Goal: Task Accomplishment & Management: Manage account settings

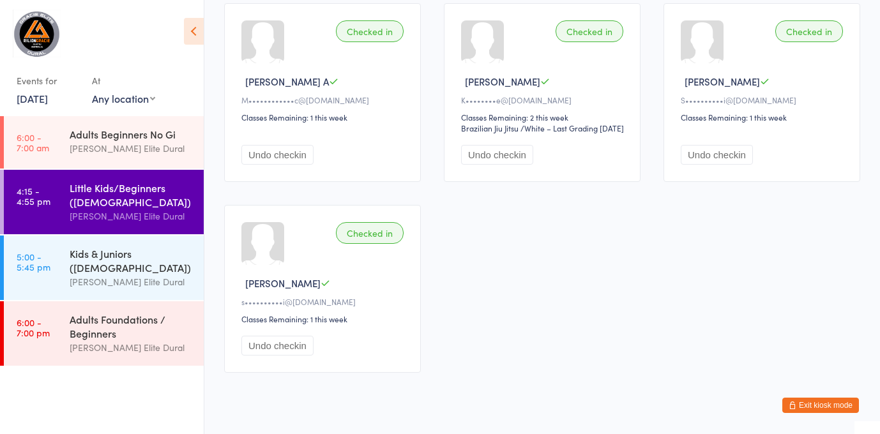
scroll to position [591, 0]
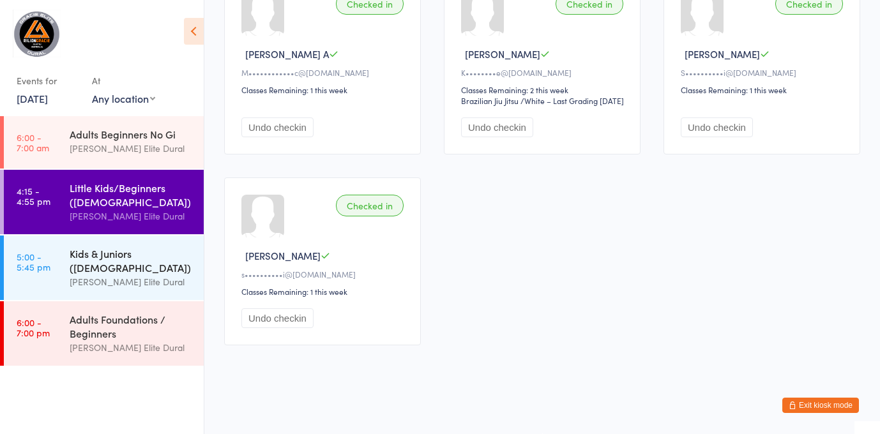
click at [78, 277] on div "Gracie Elite Dural" at bounding box center [131, 282] width 123 height 15
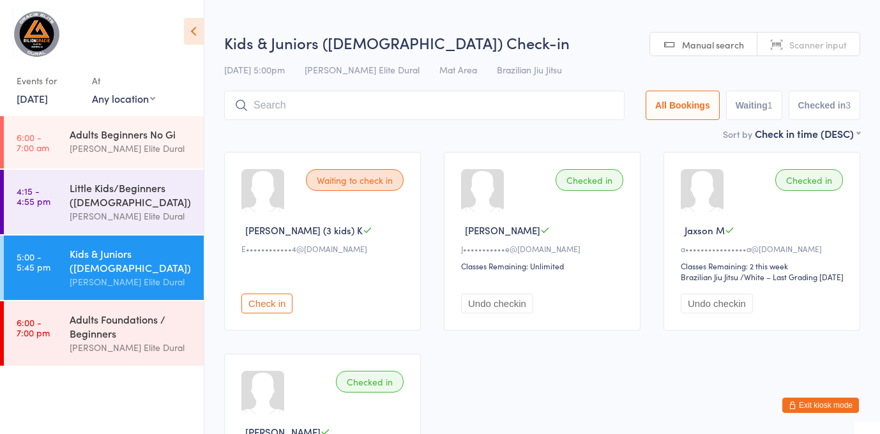
click at [259, 314] on button "Check in" at bounding box center [266, 304] width 51 height 20
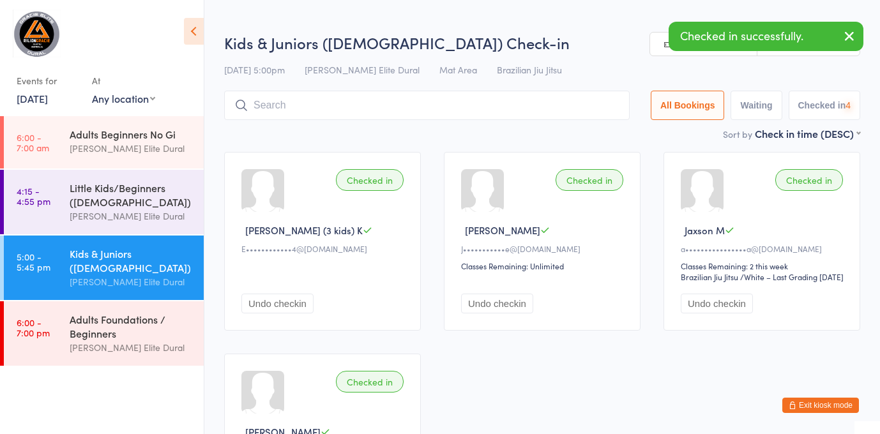
click at [288, 98] on input "search" at bounding box center [427, 105] width 406 height 29
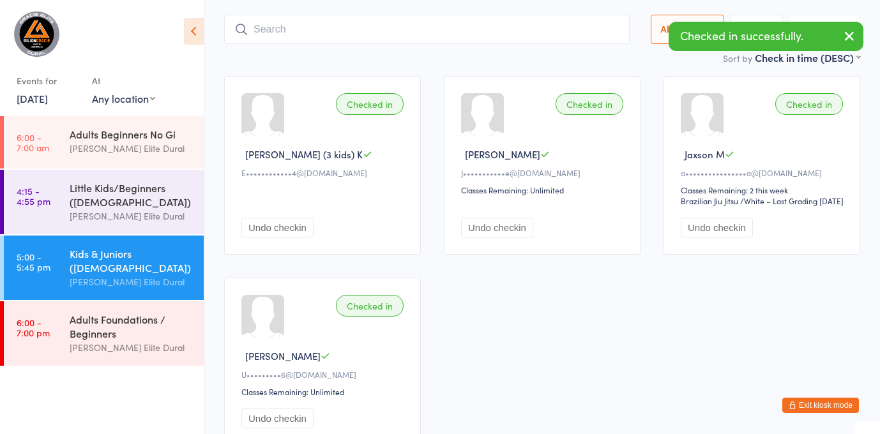
scroll to position [91, 0]
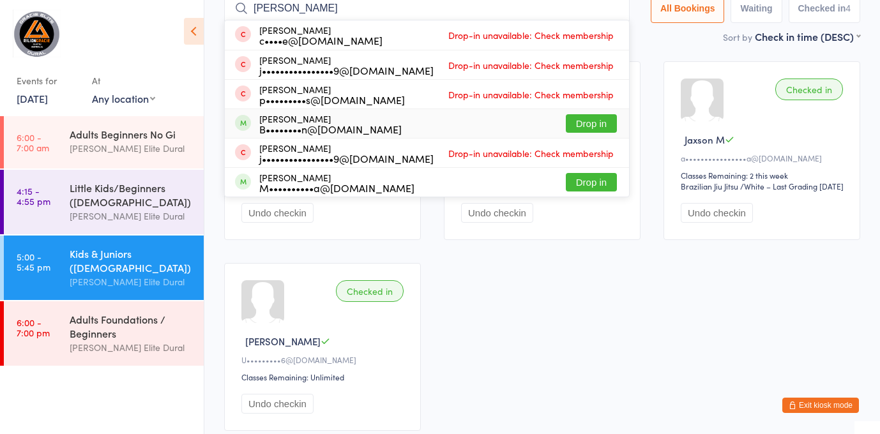
type input "finn"
click at [336, 118] on div "Finn Trotman B••••••••n@gmail.com" at bounding box center [330, 124] width 142 height 20
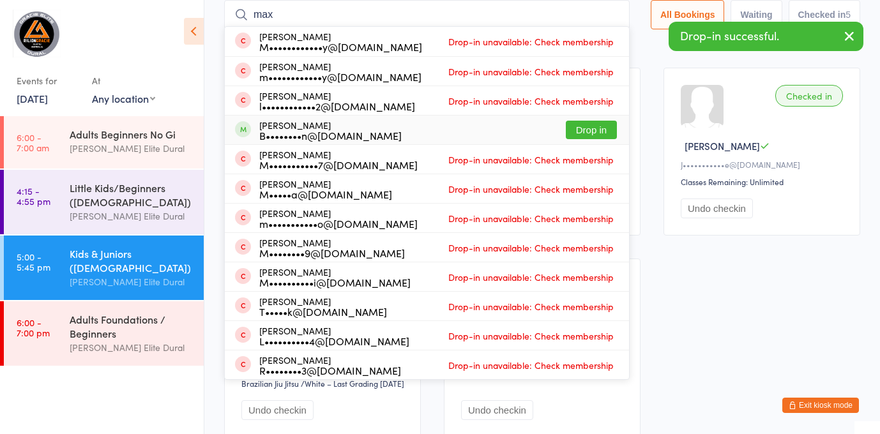
type input "max"
click at [329, 133] on div "B••••••••n@gmail.com" at bounding box center [330, 135] width 142 height 10
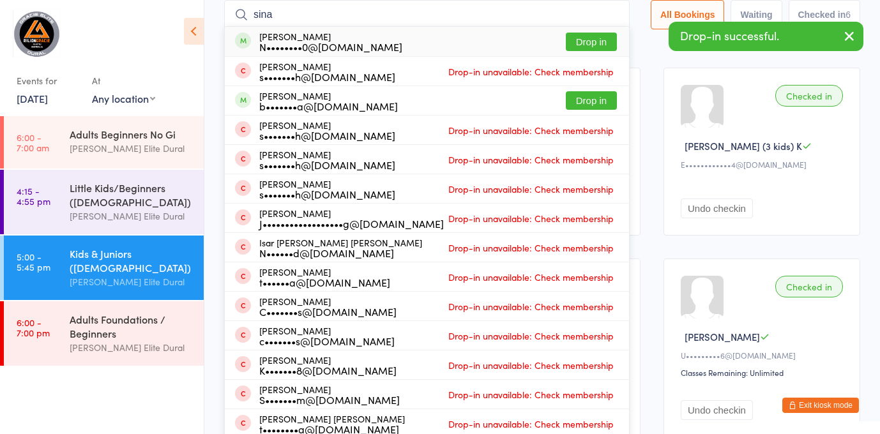
type input "sina"
click at [346, 42] on div "N••••••••0@gmail.com" at bounding box center [330, 47] width 143 height 10
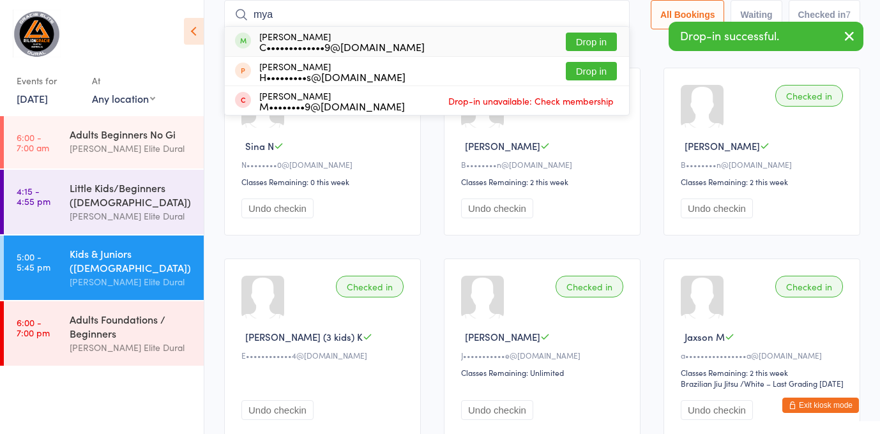
type input "mya"
click at [385, 36] on div "Mya Denning C•••••••••••••9@gmail.com" at bounding box center [341, 41] width 165 height 20
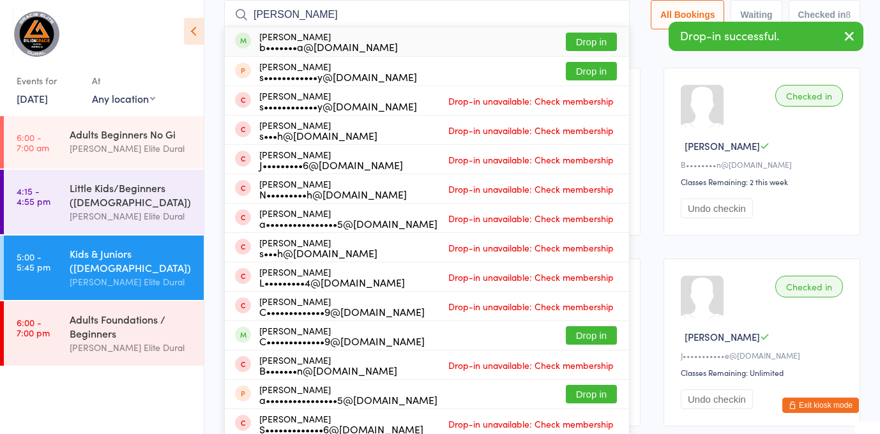
type input "sally"
click at [321, 42] on div "b•••••••a@hotmail.com" at bounding box center [328, 47] width 139 height 10
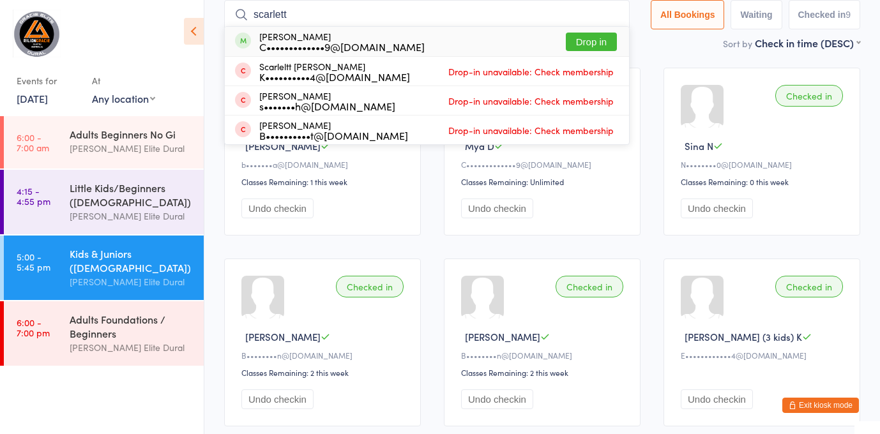
type input "scarlett"
click at [339, 43] on div "C•••••••••••••9@[DOMAIN_NAME]" at bounding box center [341, 47] width 165 height 10
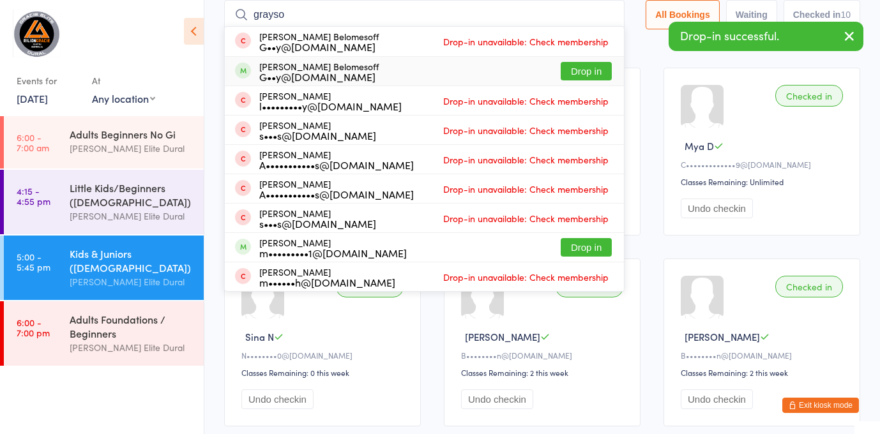
type input "grayso"
click at [443, 73] on div "Grayson Belomesoff G••y@gmbcontractors.com.au Drop in" at bounding box center [424, 71] width 399 height 29
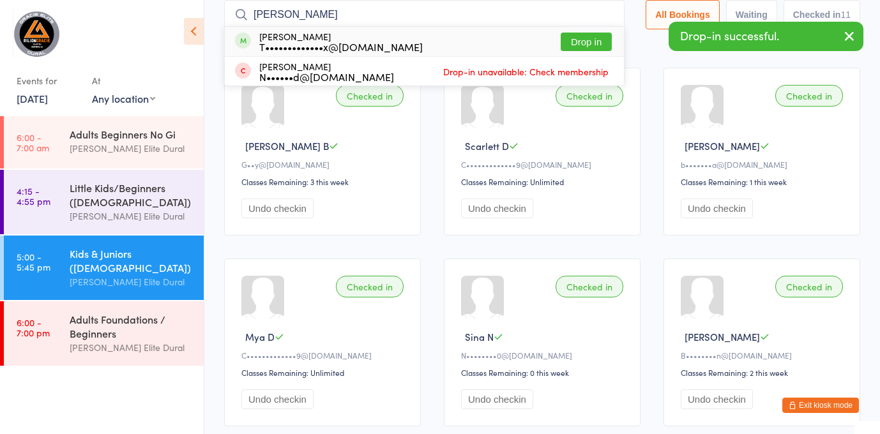
type input "adity"
click at [391, 42] on div "Aditya Kumar T•••••••••••••x@gmail.com Drop in" at bounding box center [424, 41] width 399 height 29
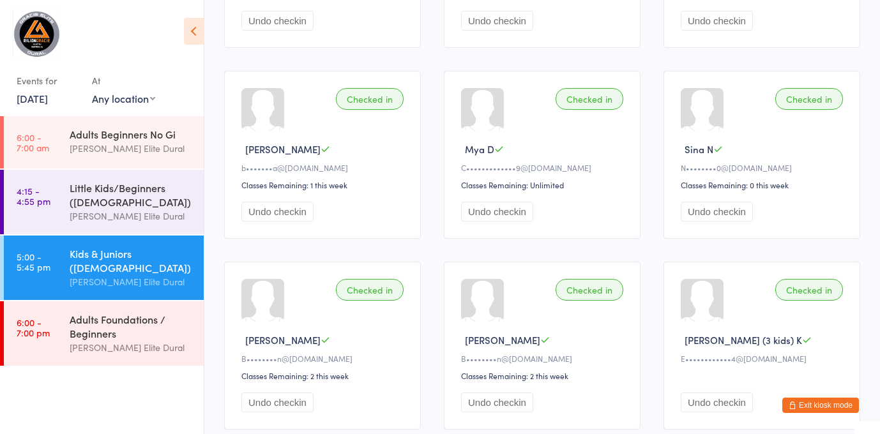
scroll to position [0, 0]
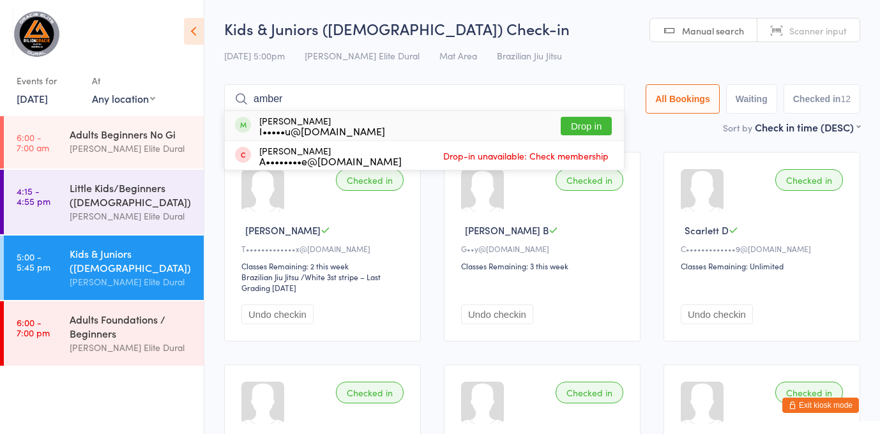
type input "amber"
click at [388, 124] on div "Amber Lee I•••••u@live.com Drop in" at bounding box center [424, 125] width 399 height 29
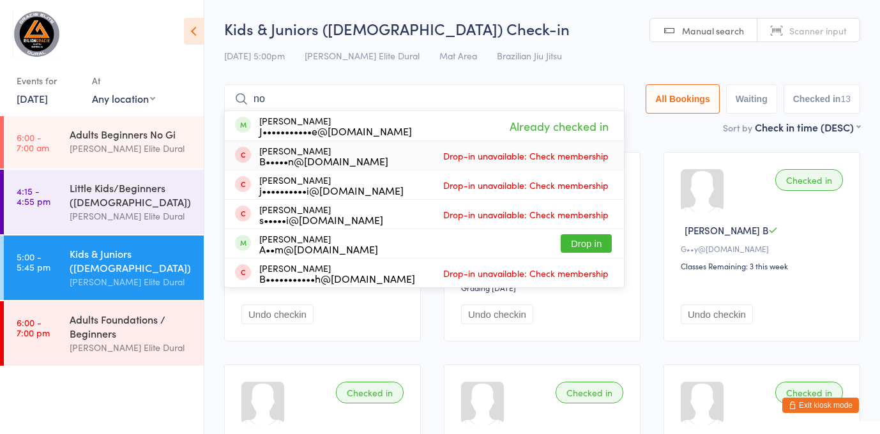
type input "n"
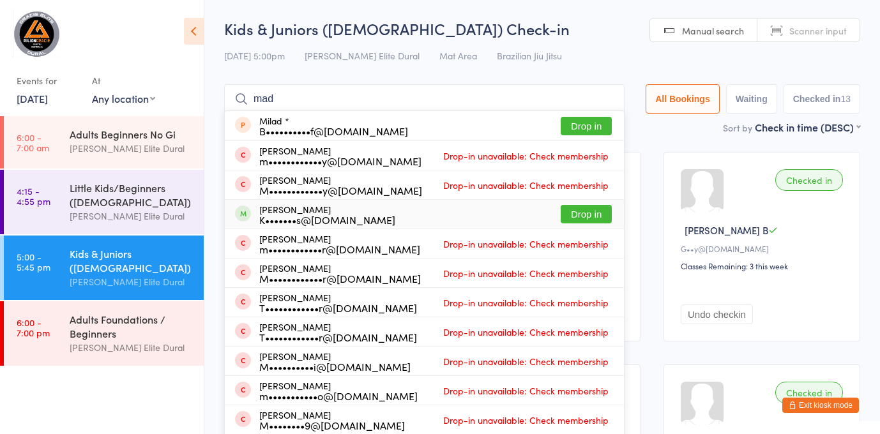
type input "mad"
click at [479, 215] on div "Madeline Dunlop K•••••••s@yahoo.com.au Drop in" at bounding box center [424, 214] width 399 height 29
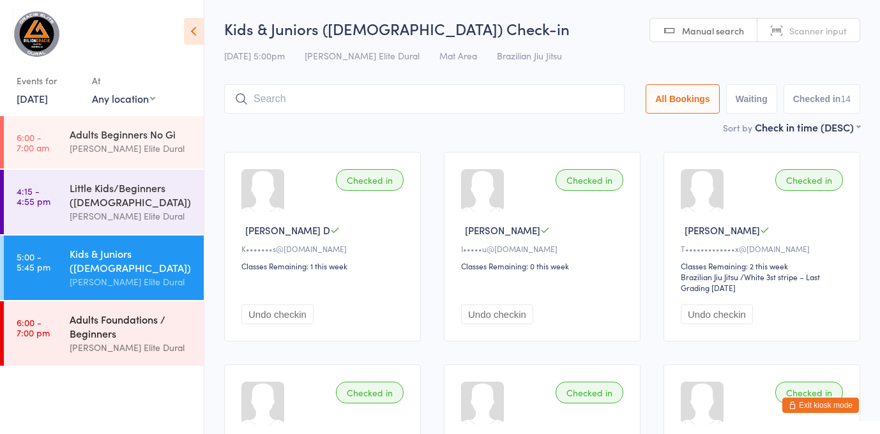
click at [62, 340] on link "6:00 - 7:00 pm Adults Foundations / Beginners [PERSON_NAME] Elite Dural" at bounding box center [104, 333] width 200 height 65
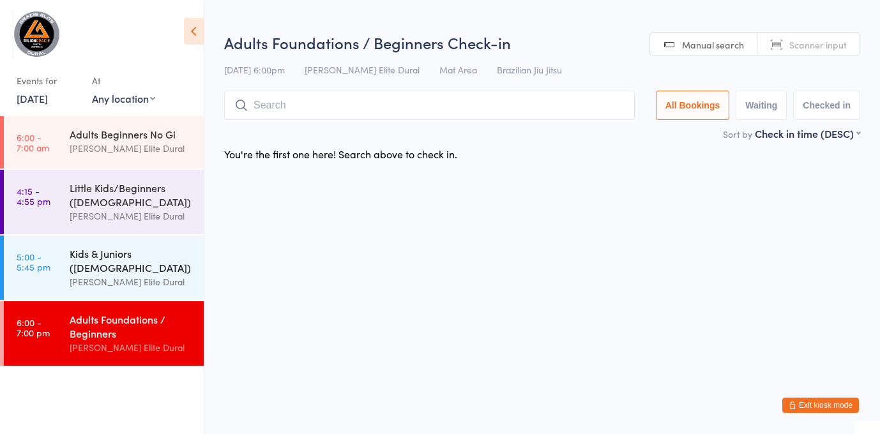
click at [102, 271] on div "Kids & Juniors ([DEMOGRAPHIC_DATA])" at bounding box center [131, 261] width 123 height 28
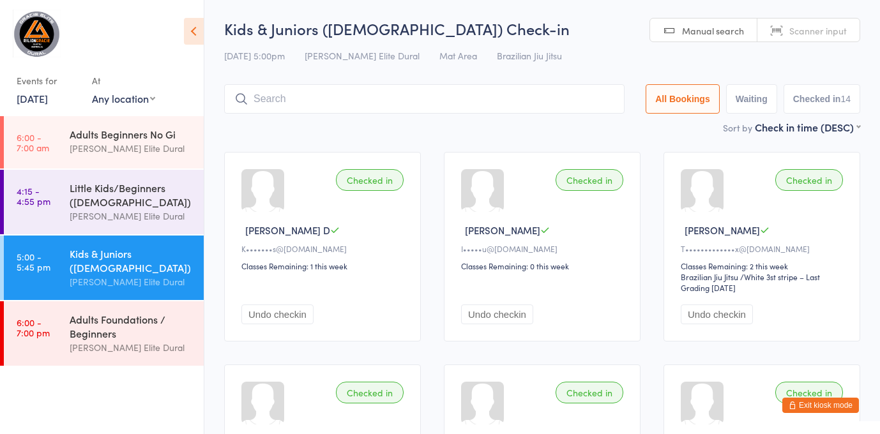
click at [828, 404] on button "Exit kiosk mode" at bounding box center [820, 405] width 77 height 15
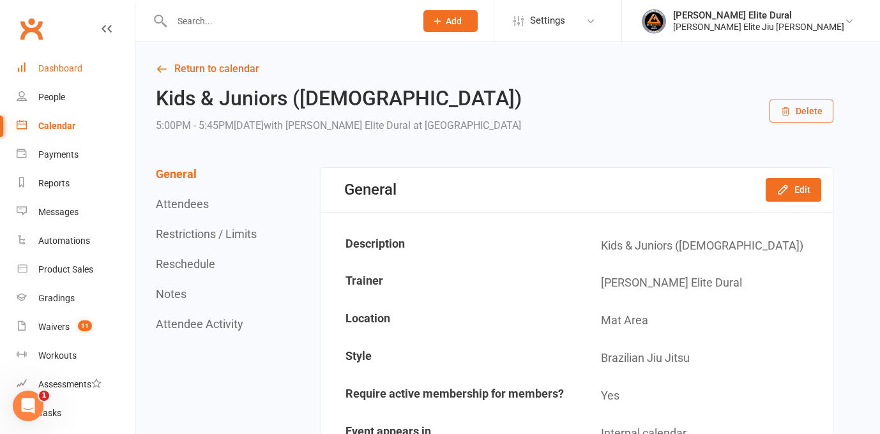
click at [50, 68] on div "Dashboard" at bounding box center [60, 68] width 44 height 10
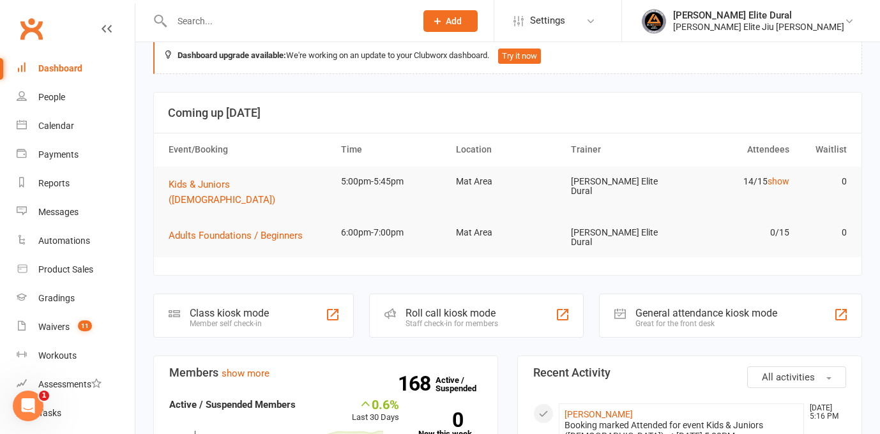
scroll to position [3, 0]
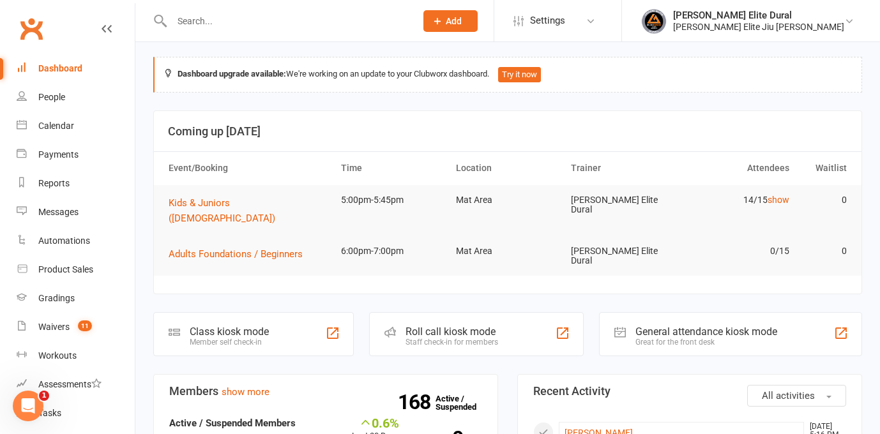
click at [190, 326] on div "Class kiosk mode" at bounding box center [229, 332] width 79 height 12
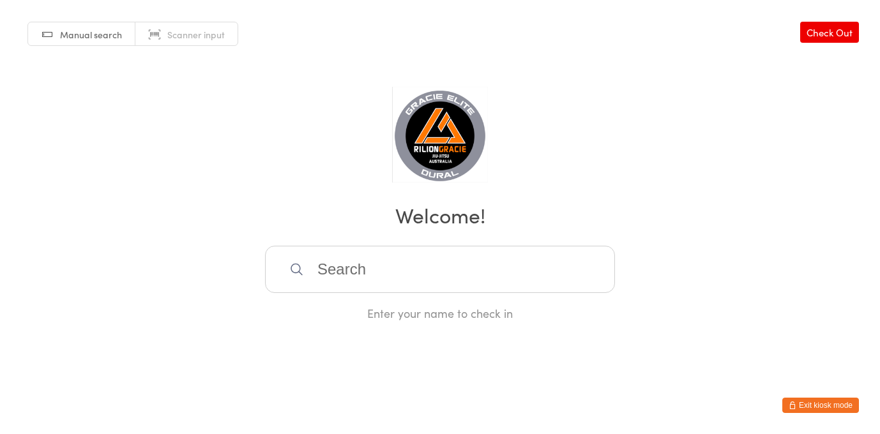
click at [824, 406] on button "Exit kiosk mode" at bounding box center [820, 405] width 77 height 15
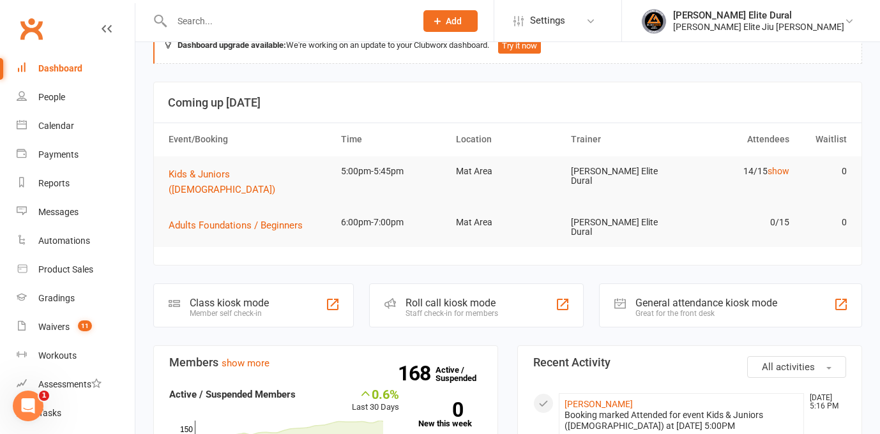
click at [234, 309] on div "Member self check-in" at bounding box center [229, 313] width 79 height 9
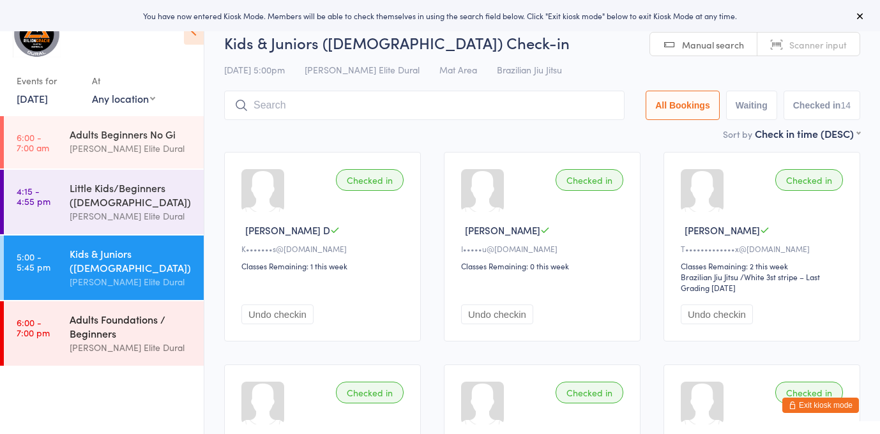
click at [75, 321] on div "Adults Foundations / Beginners" at bounding box center [131, 326] width 123 height 28
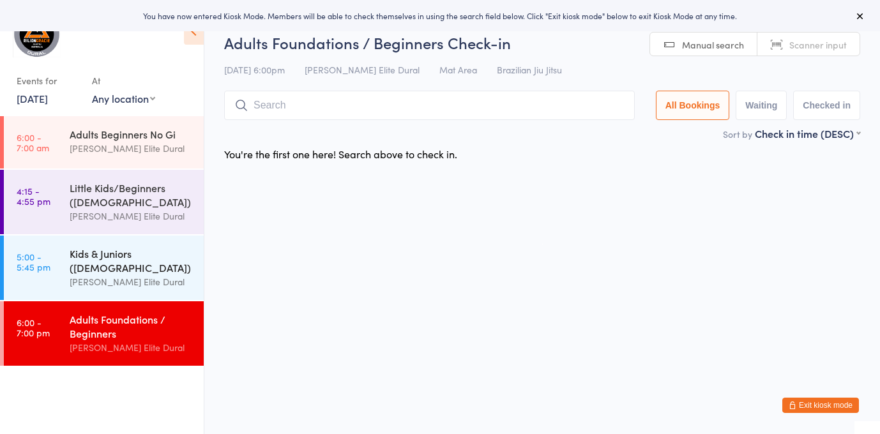
click at [79, 275] on div "[PERSON_NAME] Elite Dural" at bounding box center [131, 282] width 123 height 15
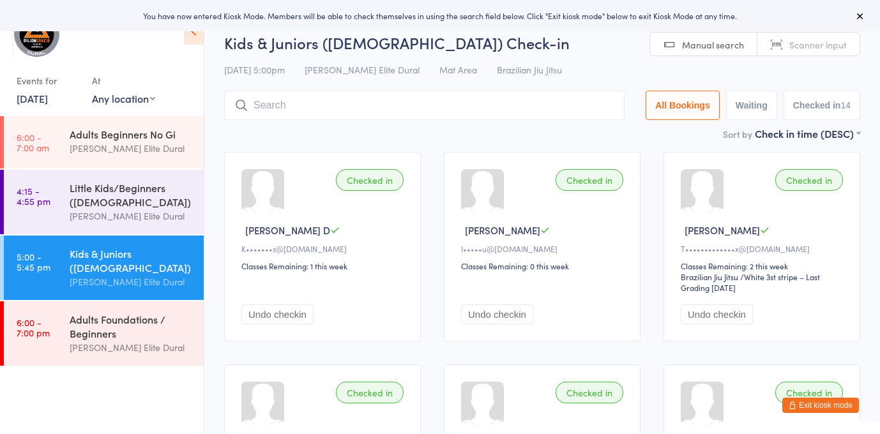
click at [26, 96] on link "13 Oct, 2025" at bounding box center [32, 98] width 31 height 14
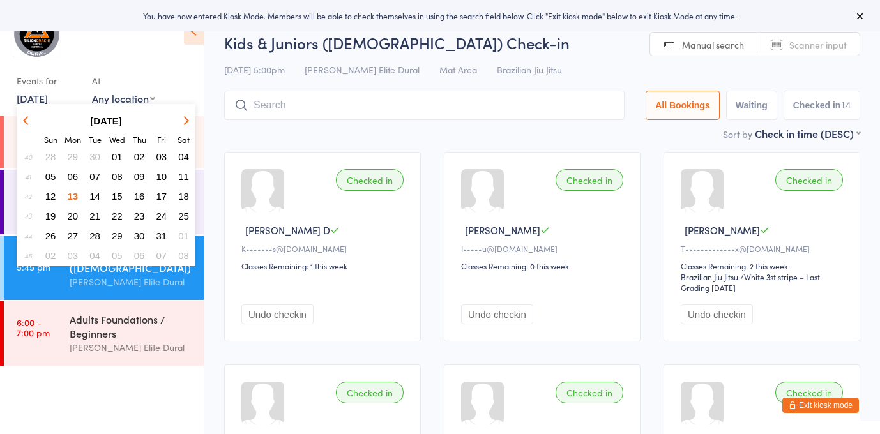
scroll to position [1, 0]
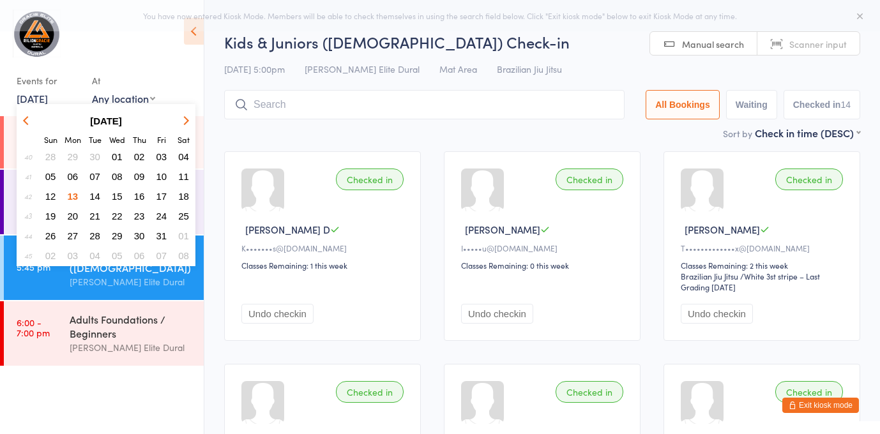
click at [100, 199] on button "14" at bounding box center [95, 196] width 20 height 17
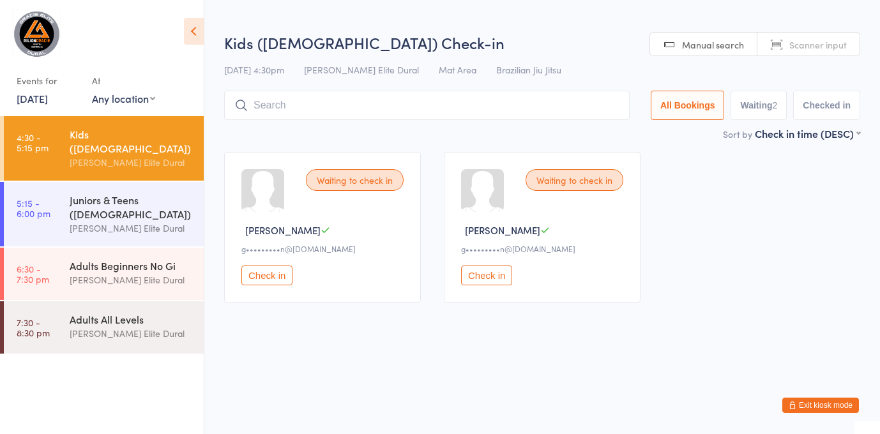
click at [48, 96] on link "14 Oct, 2025" at bounding box center [32, 98] width 31 height 14
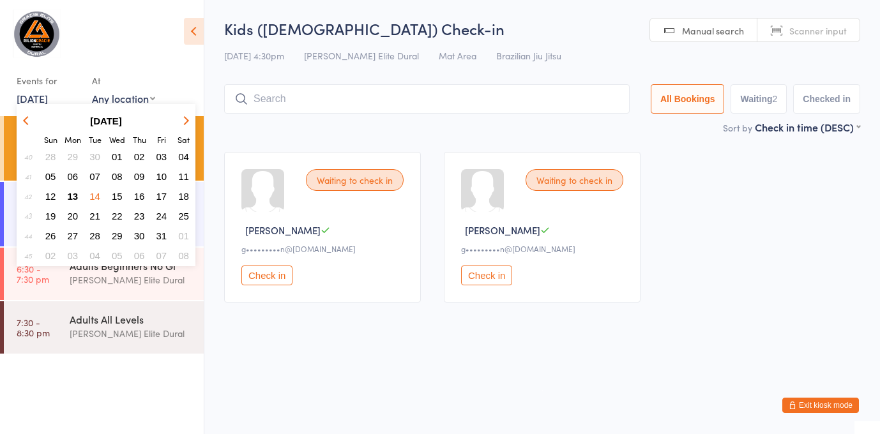
click at [79, 196] on button "13" at bounding box center [73, 196] width 20 height 17
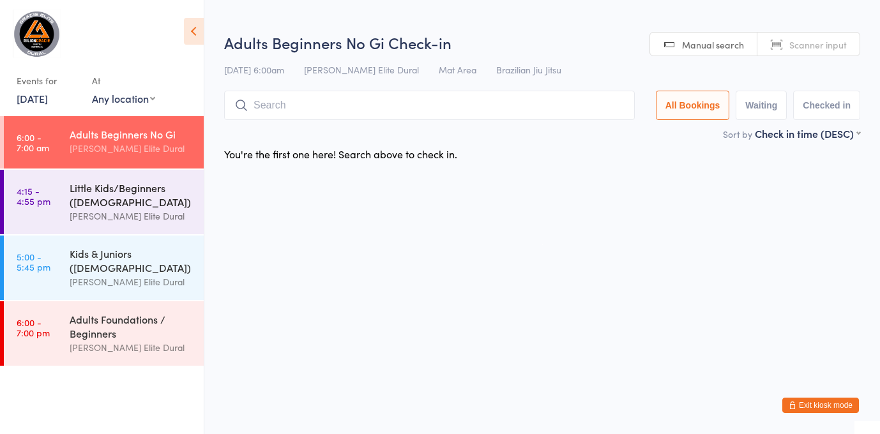
click at [79, 181] on div "Little Kids/Beginners ([DEMOGRAPHIC_DATA])" at bounding box center [131, 195] width 123 height 28
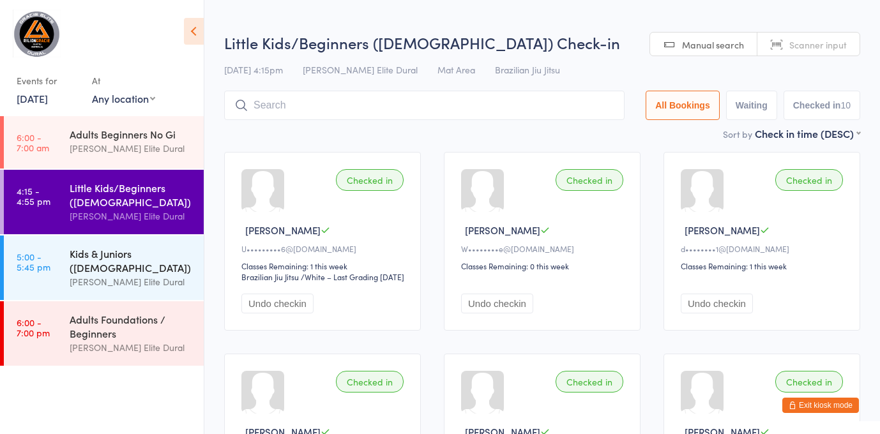
click at [76, 247] on div "Kids & Juniors ([DEMOGRAPHIC_DATA])" at bounding box center [131, 261] width 123 height 28
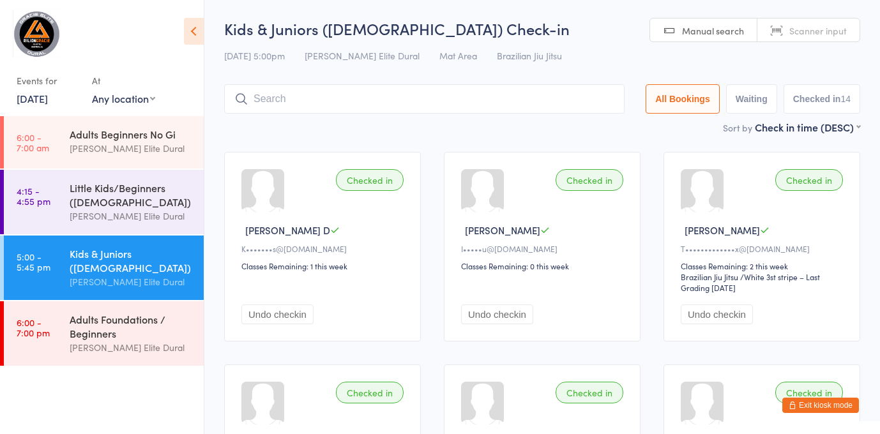
click at [810, 409] on button "Exit kiosk mode" at bounding box center [820, 405] width 77 height 15
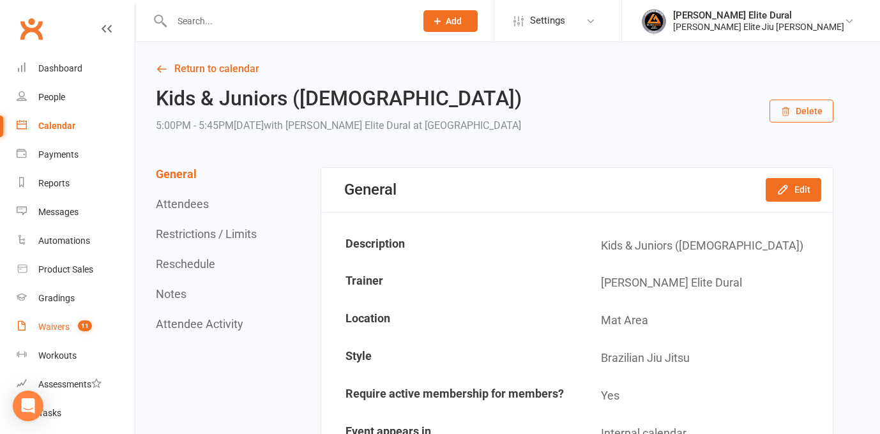
click at [53, 326] on div "Waivers" at bounding box center [53, 327] width 31 height 10
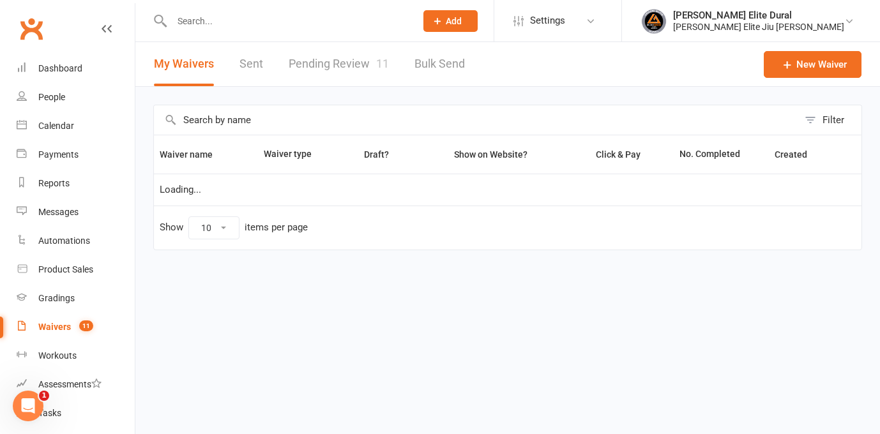
select select "100"
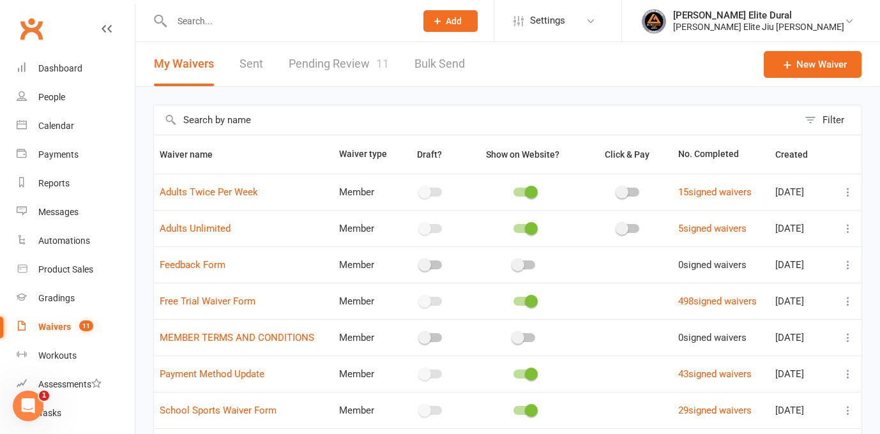
click at [330, 63] on link "Pending Review 11" at bounding box center [339, 64] width 100 height 44
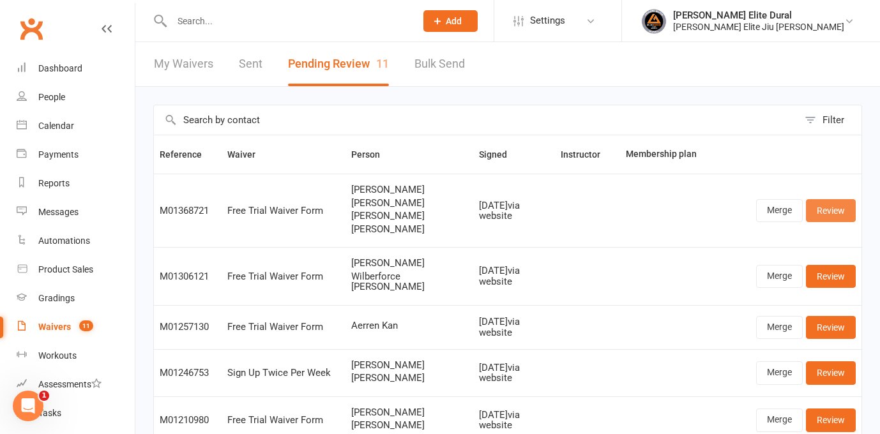
click at [827, 211] on link "Review" at bounding box center [831, 210] width 50 height 23
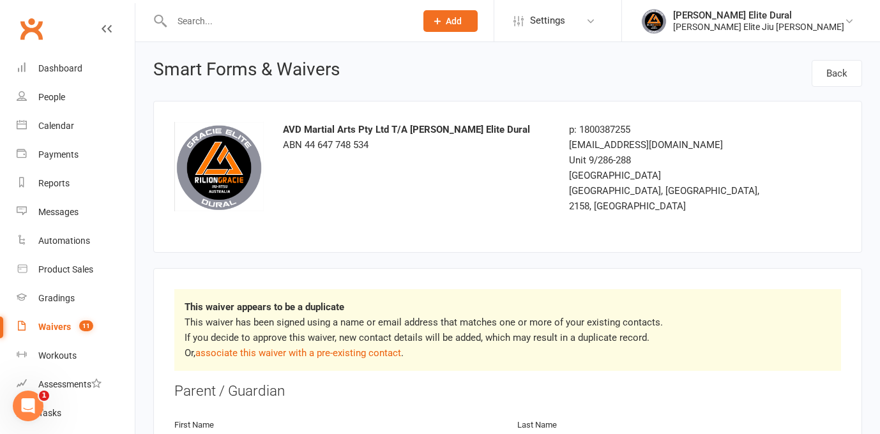
click at [317, 344] on p "This waiver has been signed using a name or email address that matches one or m…" at bounding box center [508, 338] width 646 height 46
click at [313, 347] on link "associate this waiver with a pre-existing contact" at bounding box center [298, 352] width 206 height 11
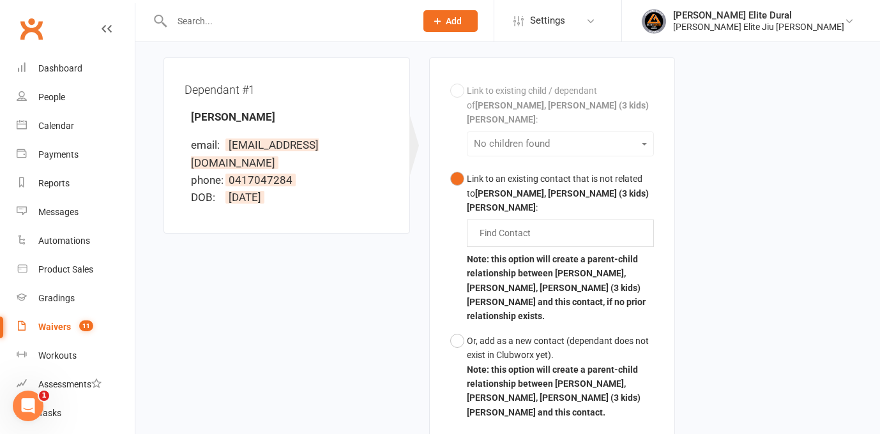
scroll to position [402, 0]
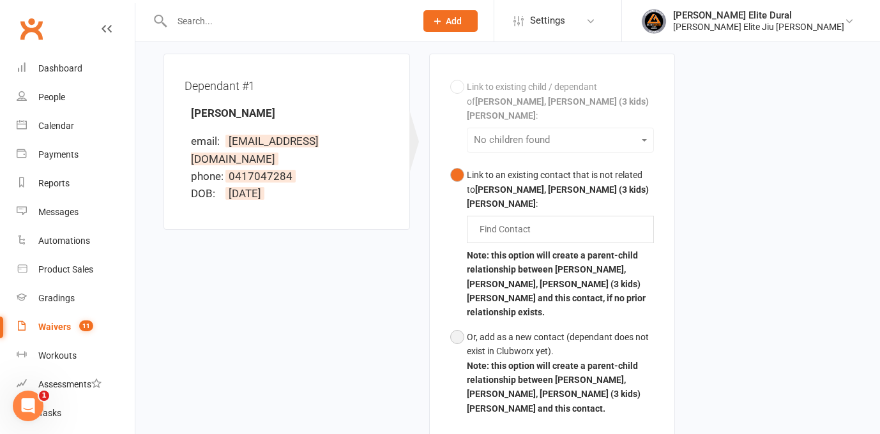
click at [462, 325] on button "Or, add as a new contact (dependant does not exist in Clubworx yet). Note: this…" at bounding box center [552, 373] width 204 height 96
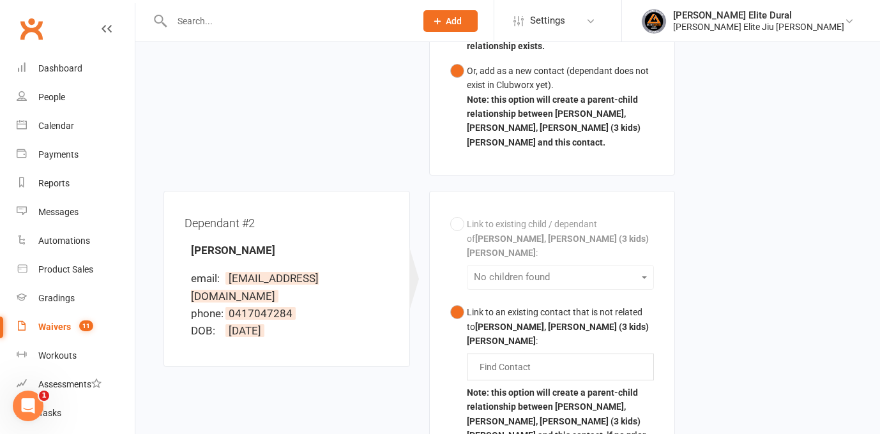
scroll to position [697, 0]
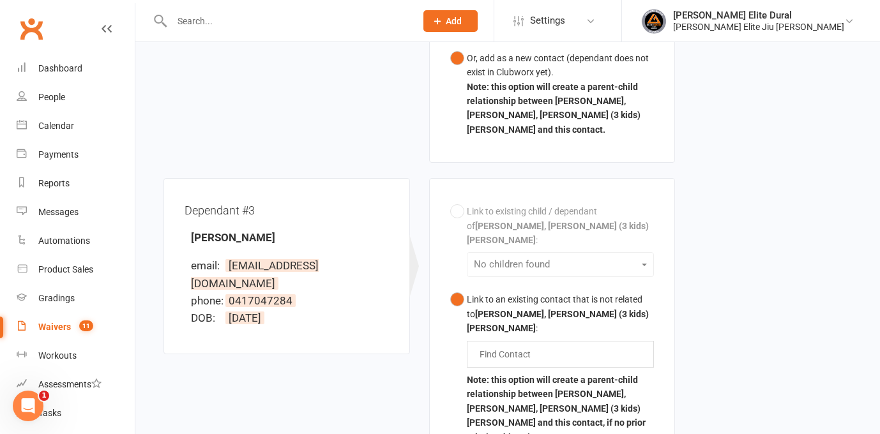
scroll to position [1068, 0]
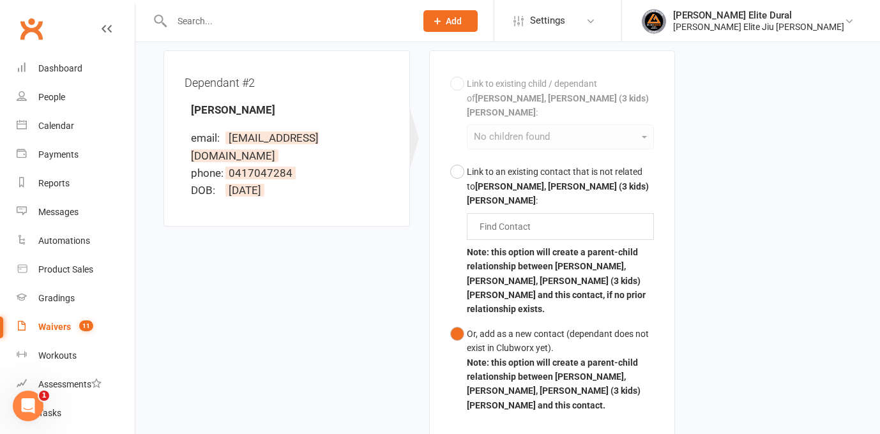
scroll to position [1193, 0]
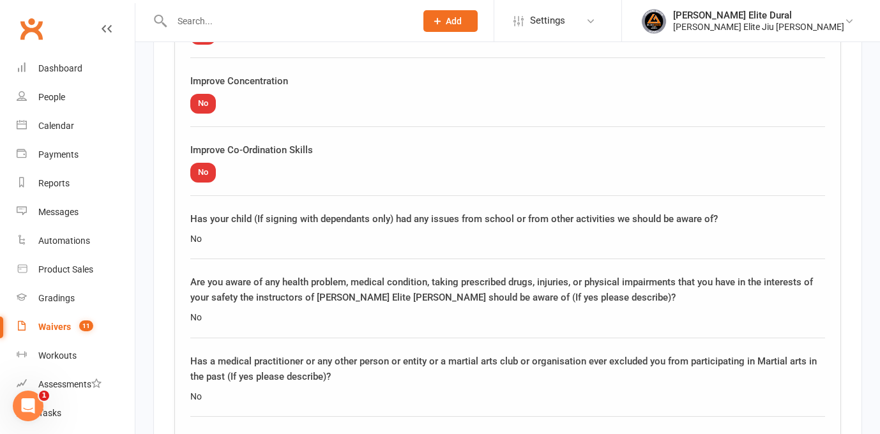
scroll to position [3023, 0]
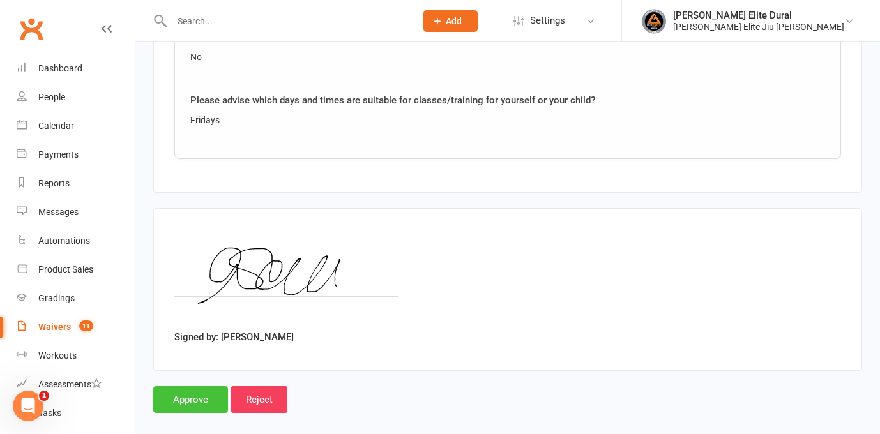
click at [185, 386] on input "Approve" at bounding box center [190, 399] width 75 height 27
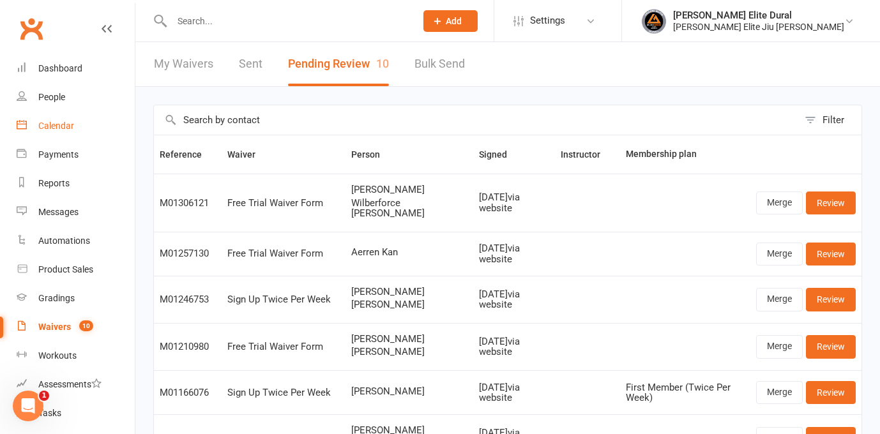
click at [56, 128] on div "Calendar" at bounding box center [56, 126] width 36 height 10
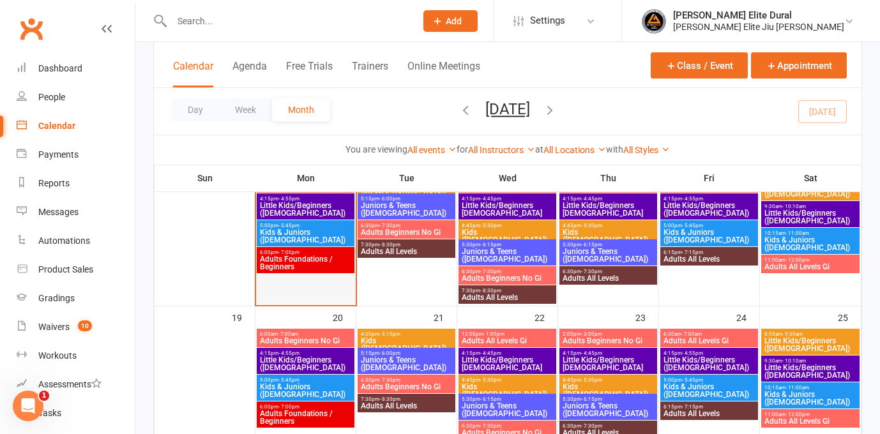
scroll to position [364, 0]
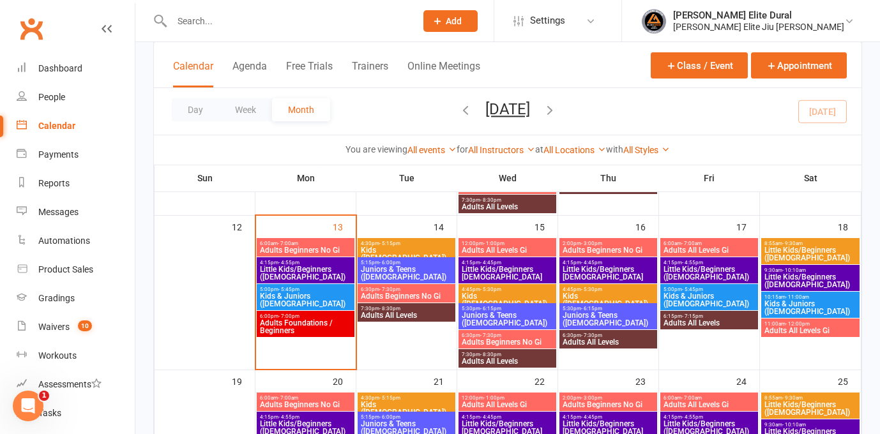
click at [491, 269] on span "Little Kids/Beginners 3-6 Years Old" at bounding box center [507, 273] width 93 height 15
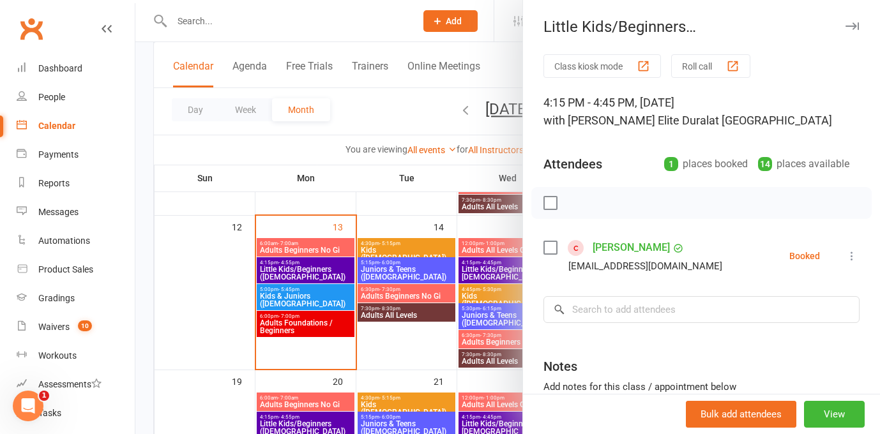
click at [142, 261] on div at bounding box center [507, 217] width 745 height 434
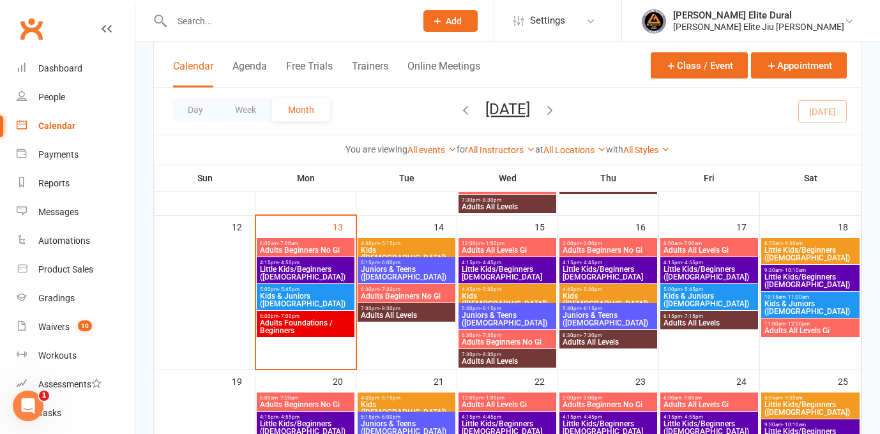
click at [595, 269] on span "Little Kids/Beginners 3-6 Years Old" at bounding box center [608, 273] width 93 height 15
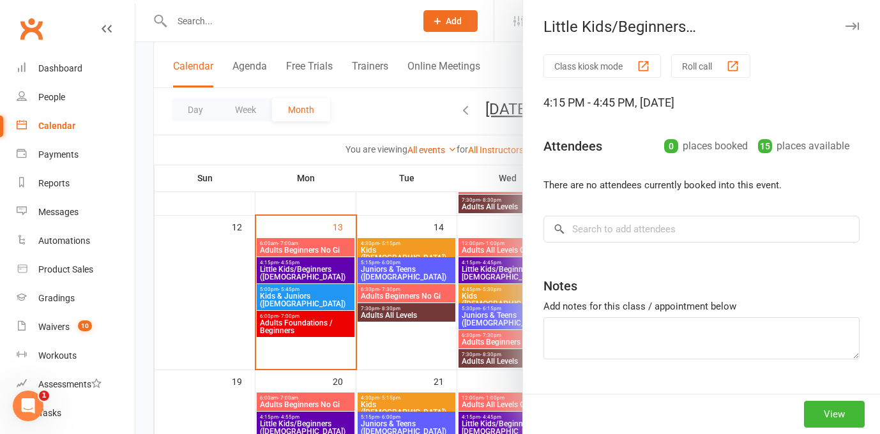
click at [142, 244] on div at bounding box center [507, 217] width 745 height 434
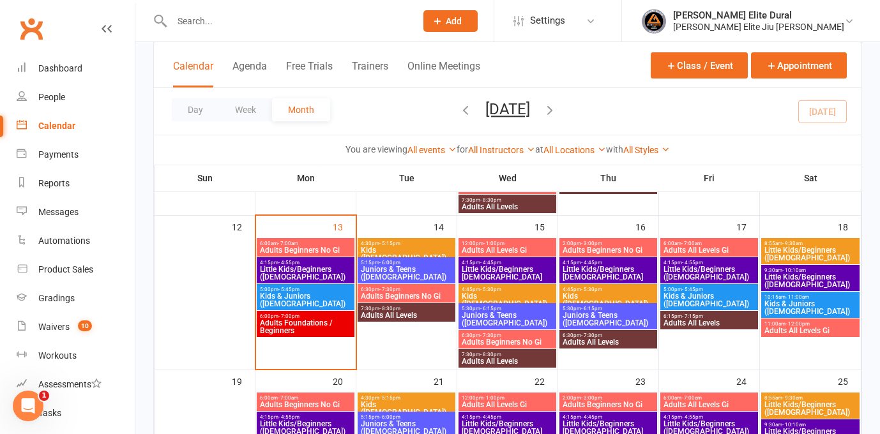
click at [593, 293] on span "Kids ([DEMOGRAPHIC_DATA])" at bounding box center [608, 300] width 93 height 15
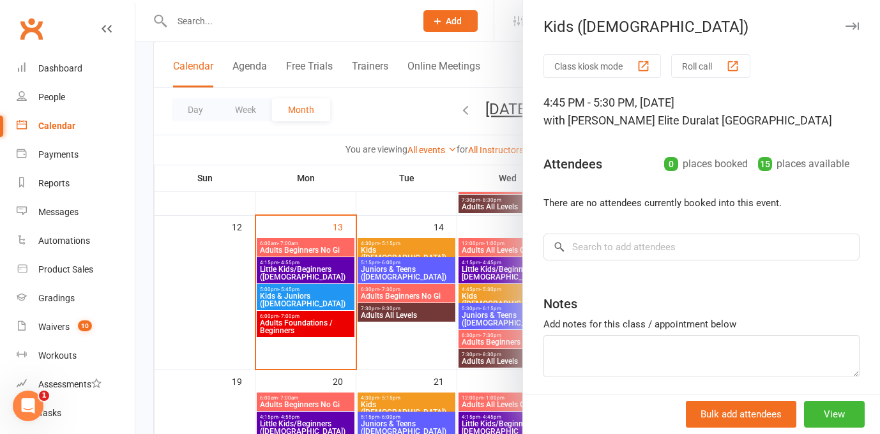
click at [139, 255] on div at bounding box center [507, 217] width 745 height 434
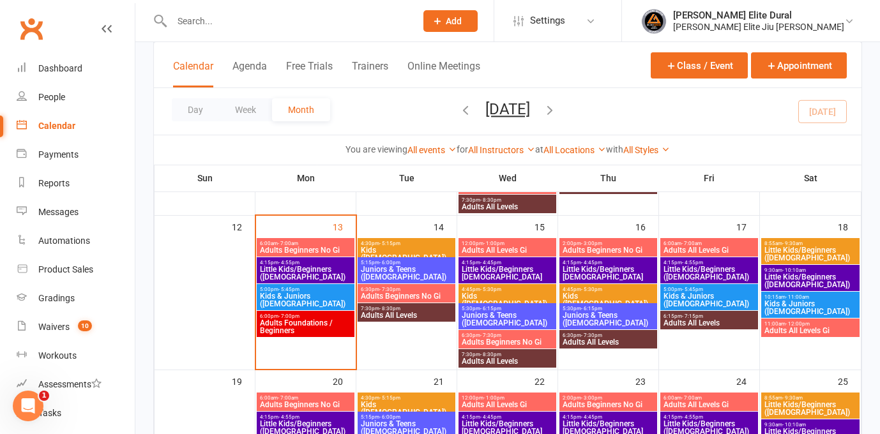
click at [592, 312] on span "Juniors & Teens ([DEMOGRAPHIC_DATA])" at bounding box center [608, 319] width 93 height 15
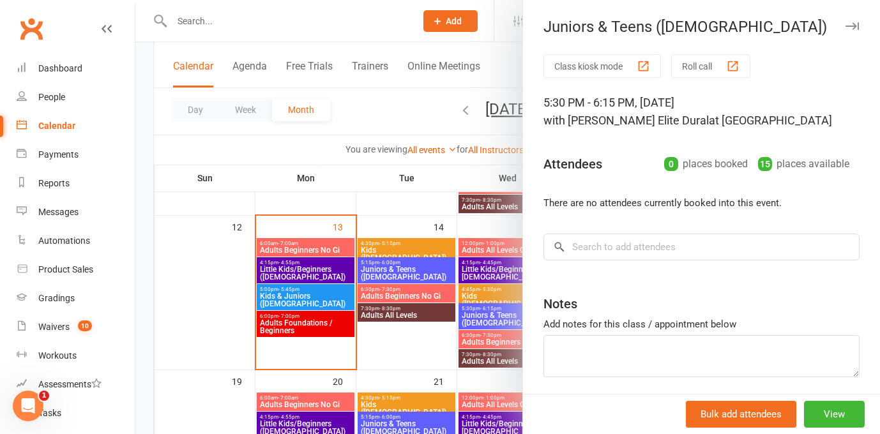
click at [135, 263] on div at bounding box center [507, 217] width 745 height 434
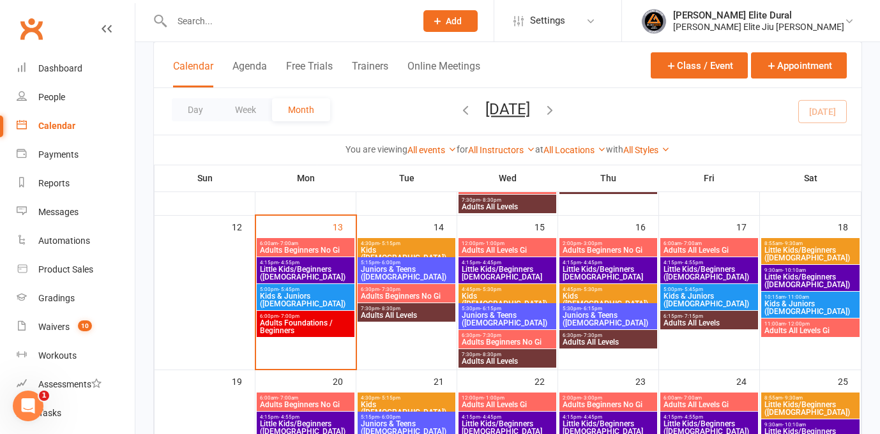
click at [699, 262] on span "- 4:55pm" at bounding box center [692, 263] width 21 height 6
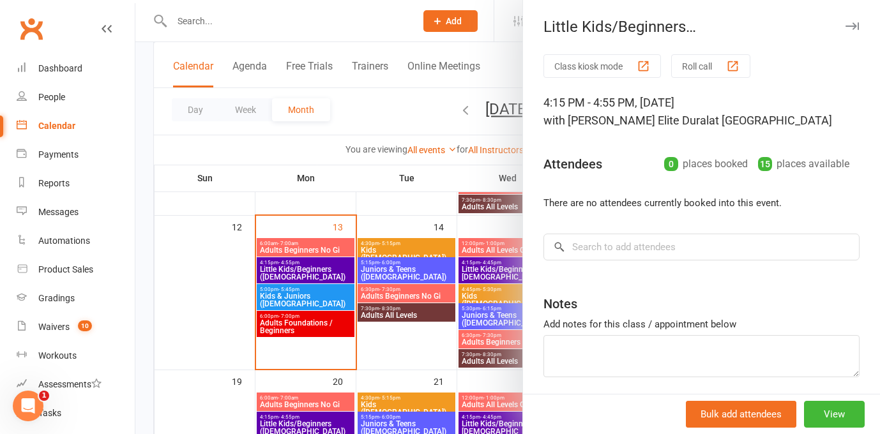
click at [140, 283] on div at bounding box center [507, 217] width 745 height 434
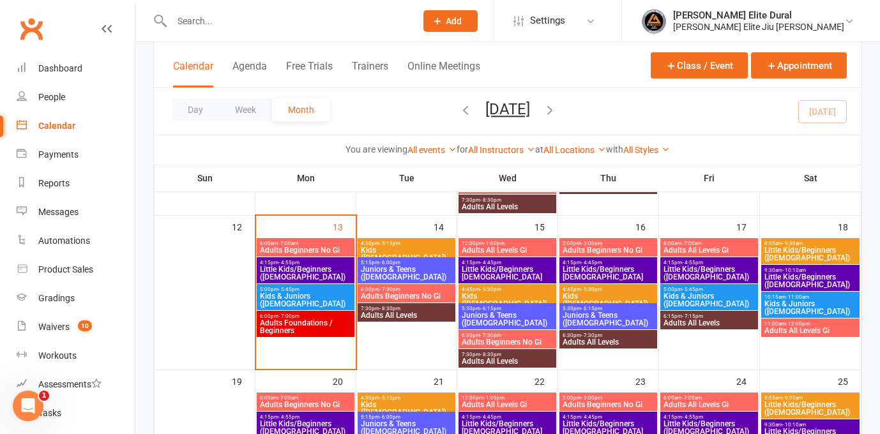
click at [690, 296] on span "Kids & Juniors ([DEMOGRAPHIC_DATA])" at bounding box center [709, 300] width 93 height 15
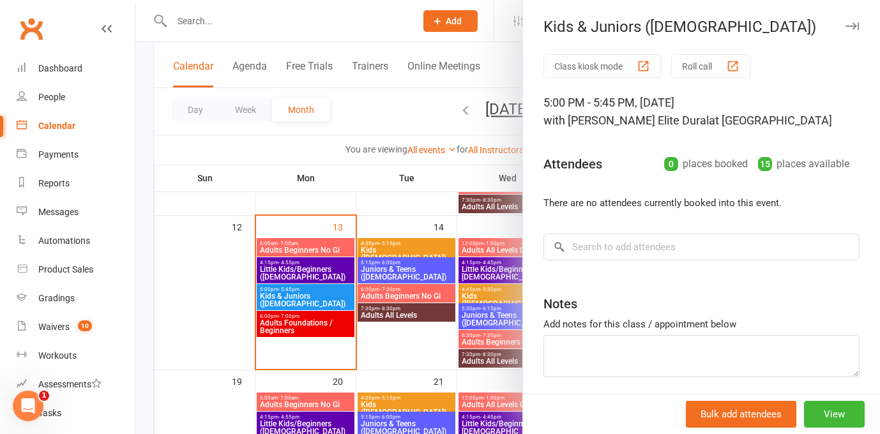
click at [136, 282] on div at bounding box center [507, 217] width 745 height 434
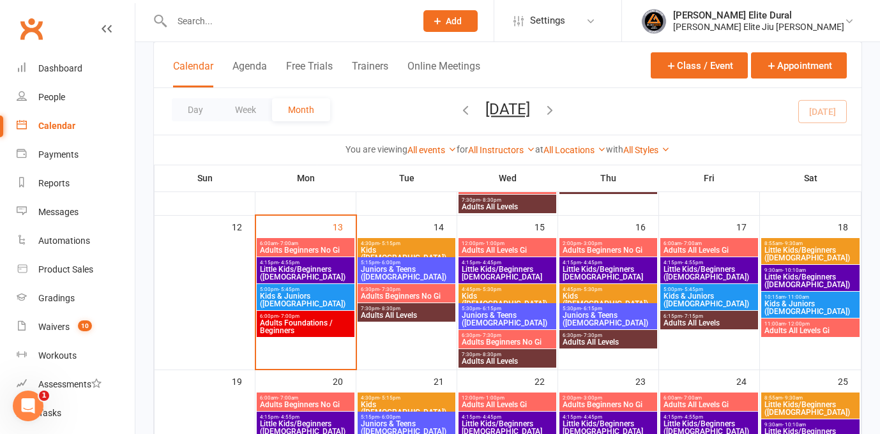
click at [781, 274] on span "Little Kids/Beginners ([DEMOGRAPHIC_DATA])" at bounding box center [810, 280] width 93 height 15
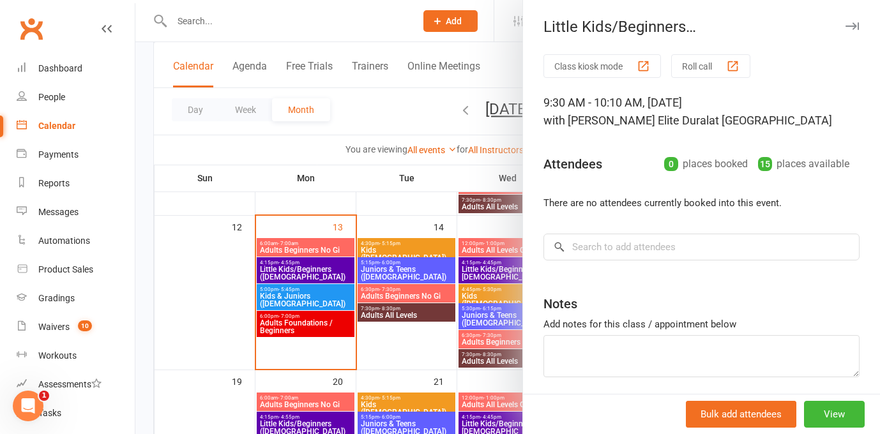
click at [150, 257] on div at bounding box center [507, 217] width 745 height 434
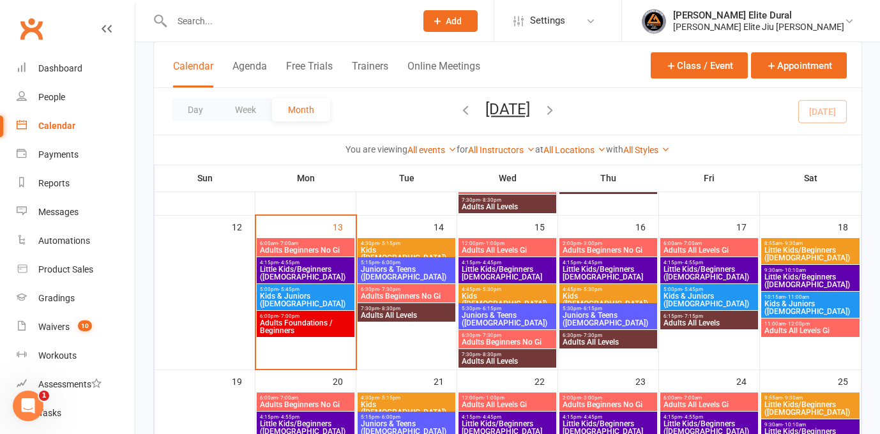
click at [807, 310] on span "Kids & Juniors ([DEMOGRAPHIC_DATA])" at bounding box center [810, 307] width 93 height 15
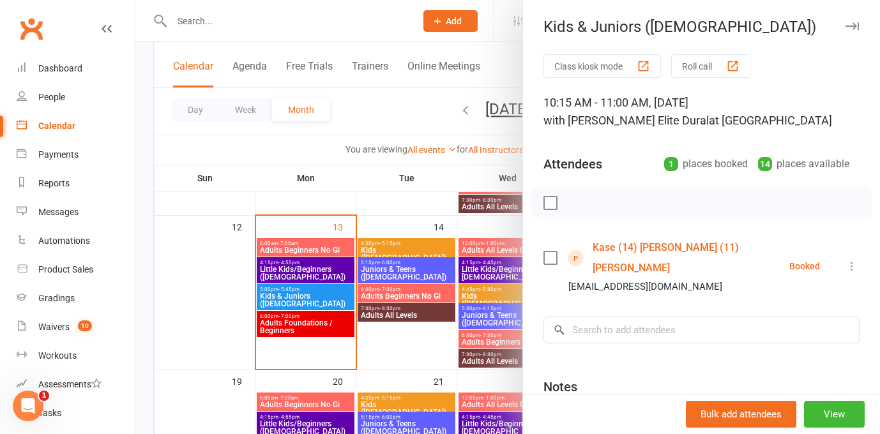
click at [144, 261] on div at bounding box center [507, 217] width 745 height 434
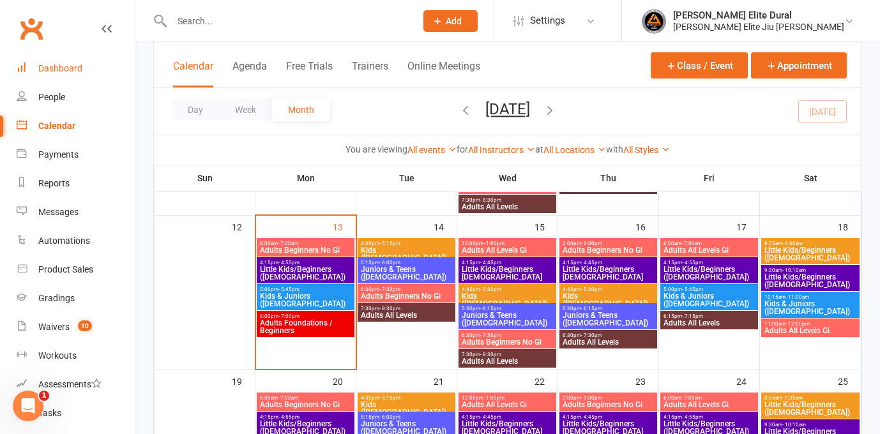
click at [50, 69] on div "Dashboard" at bounding box center [60, 68] width 44 height 10
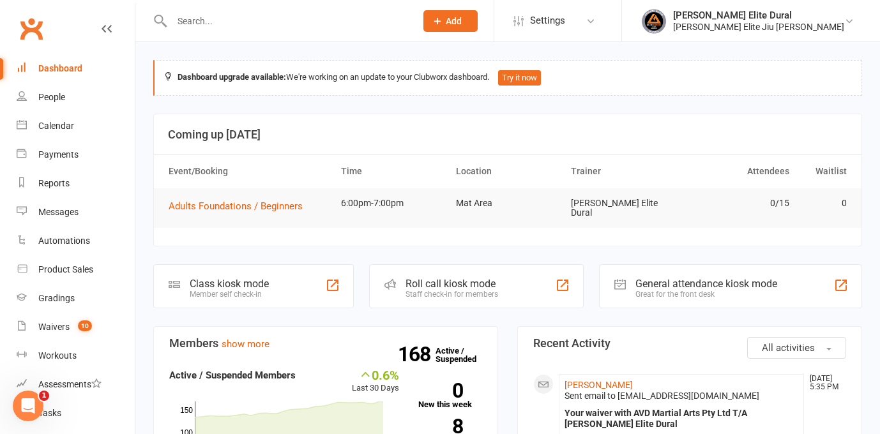
click at [224, 290] on div "Member self check-in" at bounding box center [229, 294] width 79 height 9
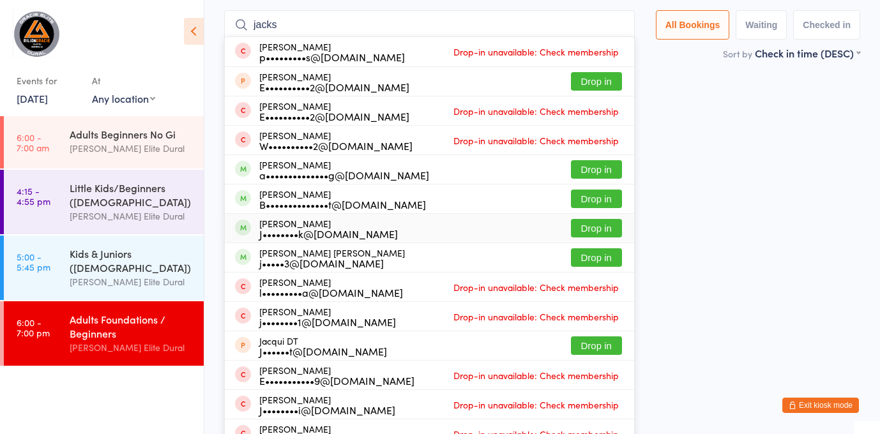
scroll to position [84, 0]
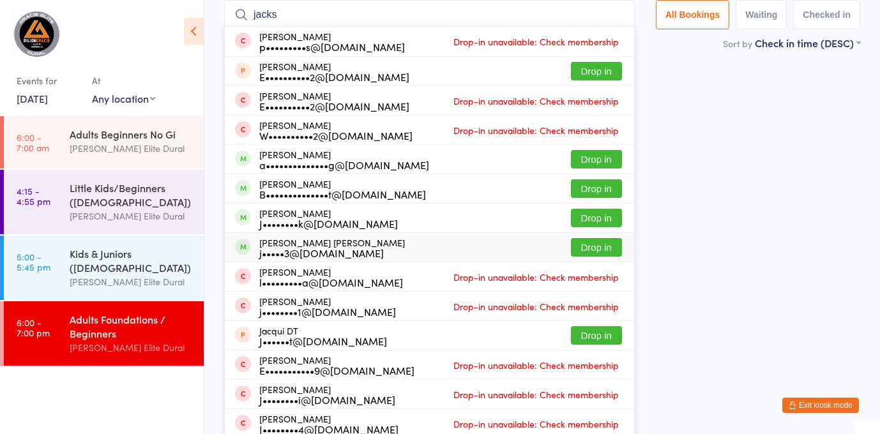
type input "jacks"
click at [358, 248] on div "j•••••3@[DOMAIN_NAME]" at bounding box center [332, 253] width 146 height 10
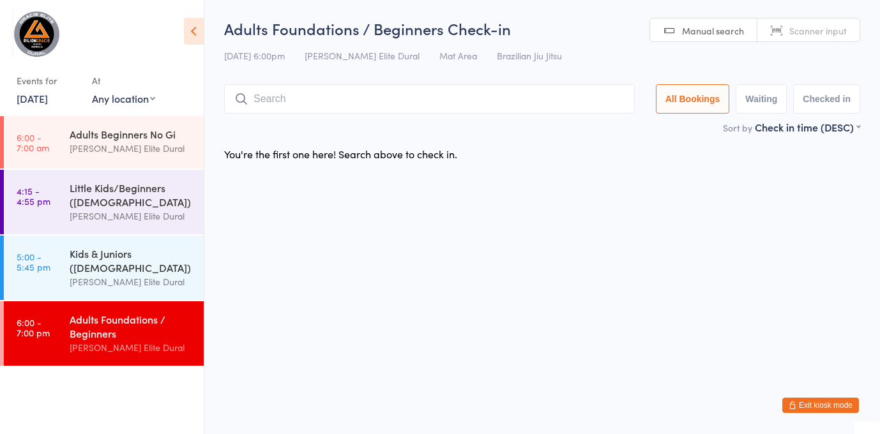
scroll to position [0, 0]
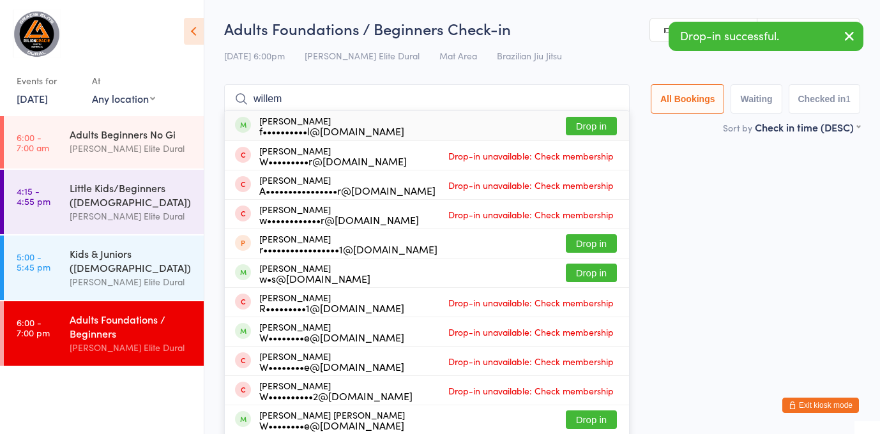
type input "willem"
click at [388, 120] on div "[PERSON_NAME] f••••••••••l@[DOMAIN_NAME] Drop in" at bounding box center [427, 125] width 404 height 29
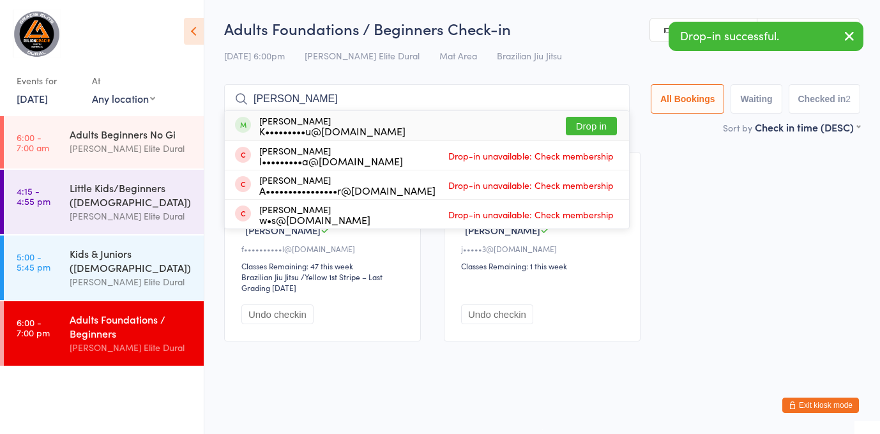
type input "[PERSON_NAME]"
click at [414, 130] on div "[PERSON_NAME] K•••••••••u@[DOMAIN_NAME] Drop in" at bounding box center [427, 125] width 404 height 29
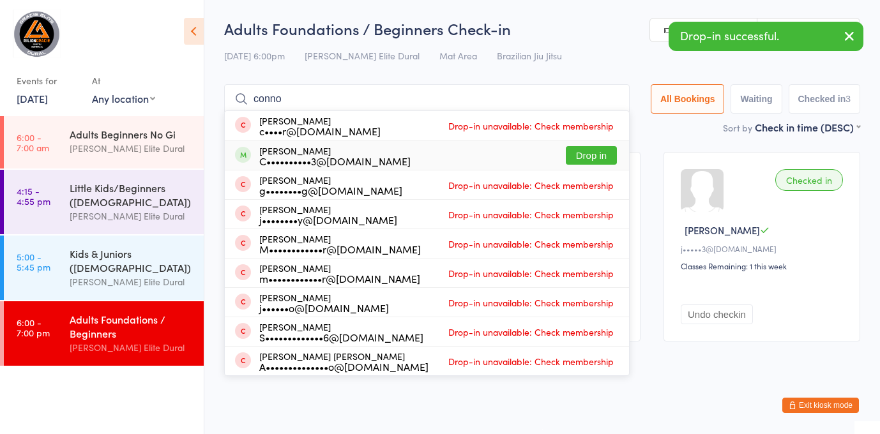
type input "conno"
click at [324, 165] on div "C••••••••••3@gmail.com" at bounding box center [334, 161] width 151 height 10
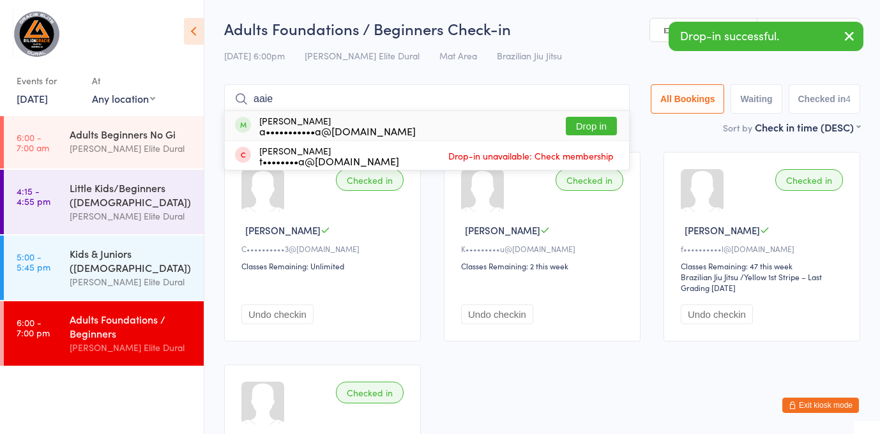
type input "aaie"
click at [320, 128] on div "a•••••••••••a@gmail.com" at bounding box center [337, 131] width 156 height 10
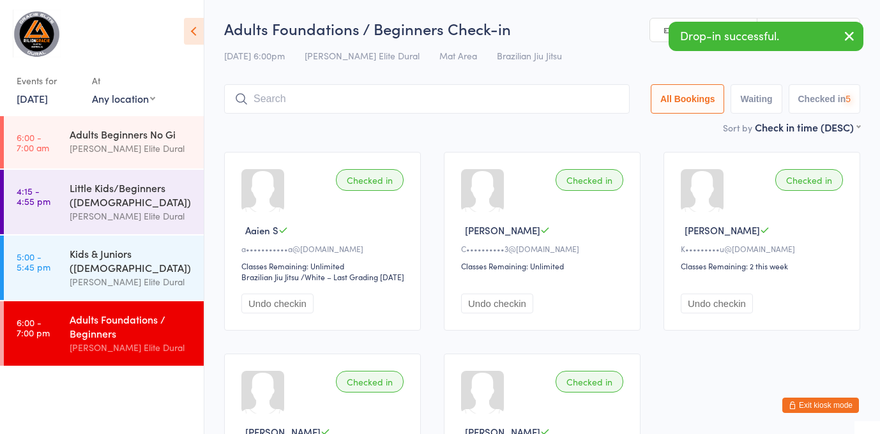
type input "i"
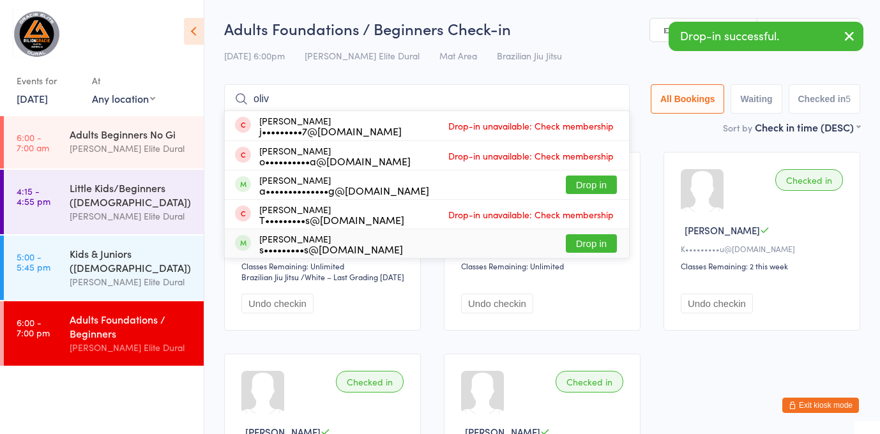
type input "oliv"
click at [313, 250] on div "s•••••••••s@bigpond.com" at bounding box center [331, 249] width 144 height 10
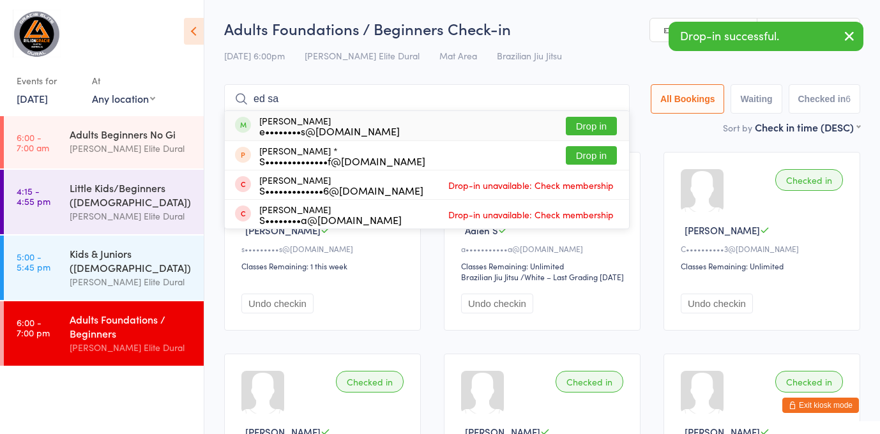
type input "ed sa"
click at [327, 119] on div "Ed Saunders e••••••••s@fastmail.com" at bounding box center [329, 126] width 141 height 20
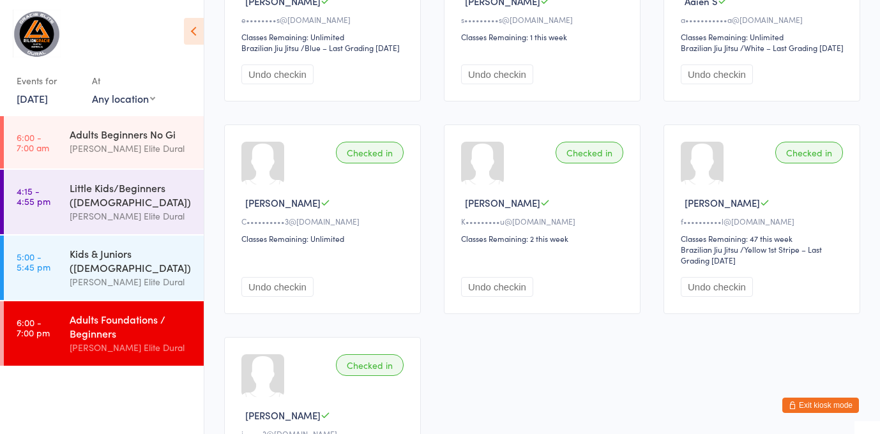
scroll to position [93, 0]
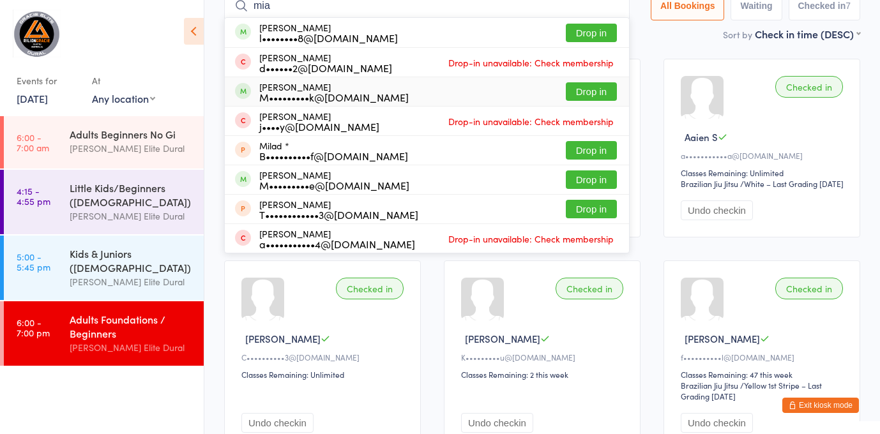
type input "mia"
click at [323, 92] on div "M•••••••••k@gmail.com" at bounding box center [333, 97] width 149 height 10
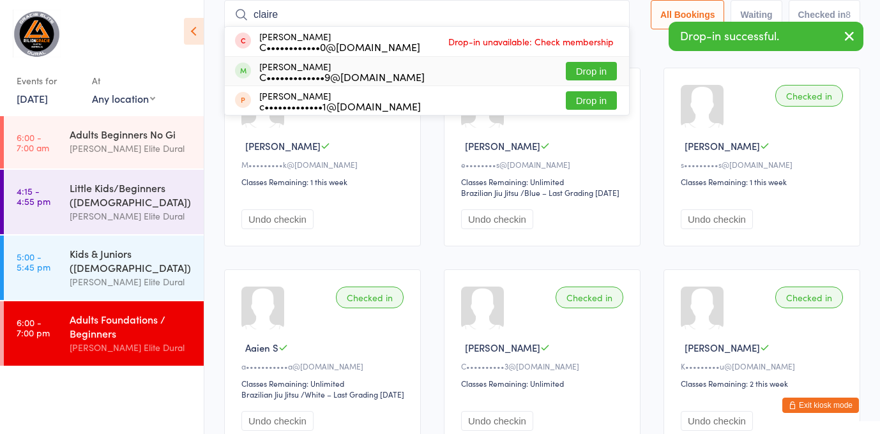
type input "claire"
click at [309, 67] on div "Claire Chalke C•••••••••••••9@gmail.com" at bounding box center [341, 71] width 165 height 20
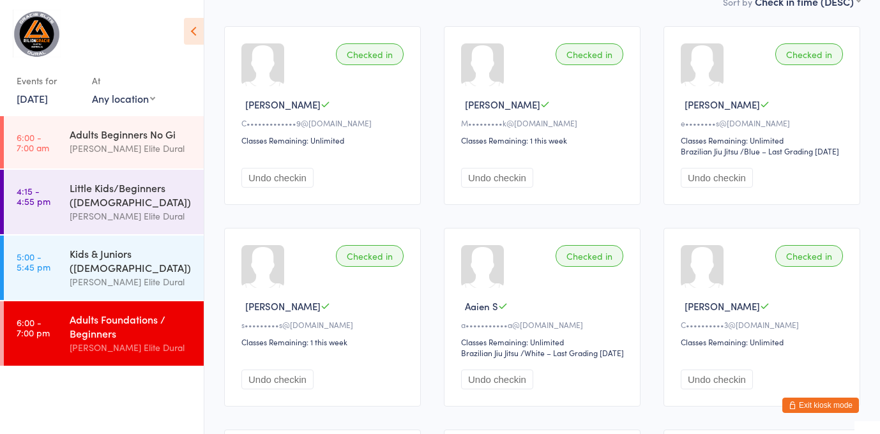
scroll to position [422, 0]
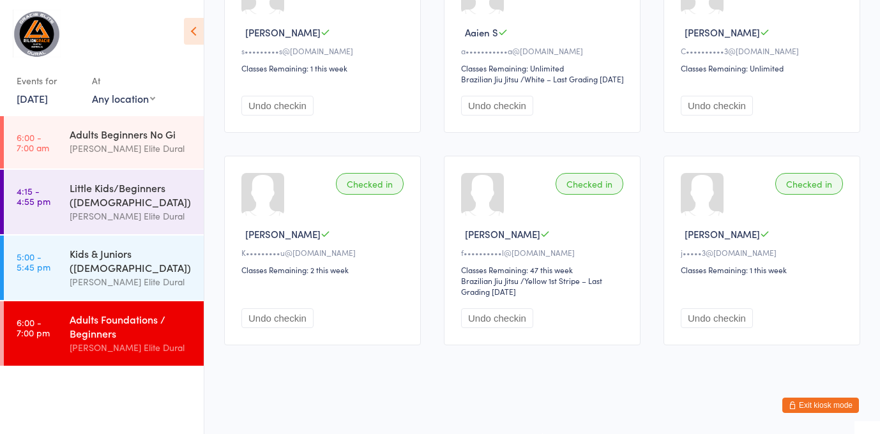
click at [19, 96] on link "13 Oct, 2025" at bounding box center [32, 98] width 31 height 14
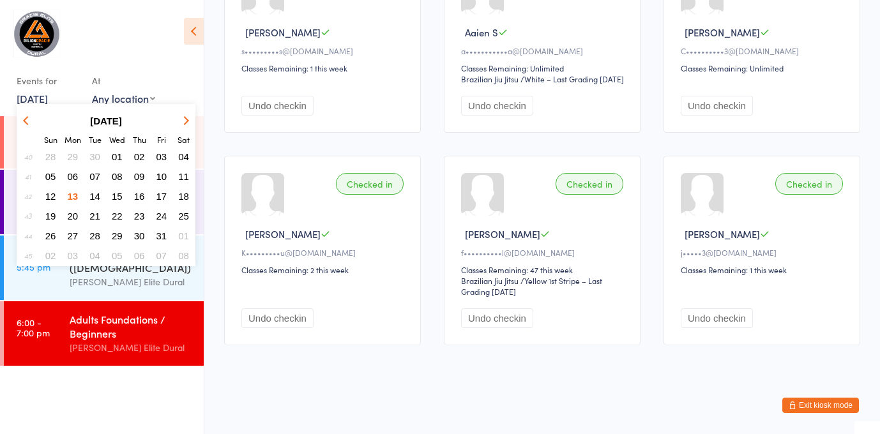
click at [98, 195] on span "14" at bounding box center [94, 196] width 11 height 11
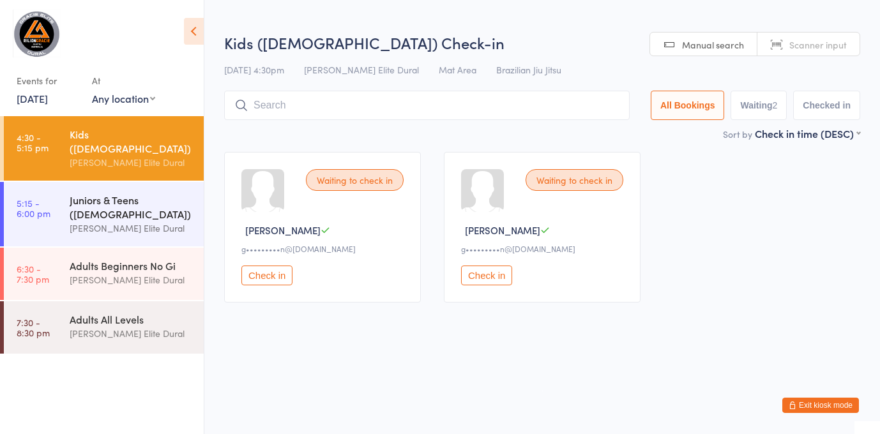
click at [66, 206] on link "5:15 - 6:00 pm Juniors & Teens (10-14 years old) Gracie Elite Dural" at bounding box center [104, 214] width 200 height 65
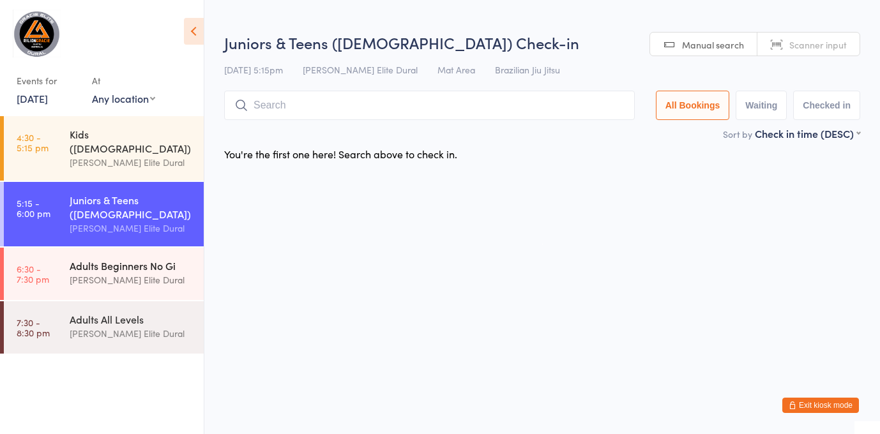
click at [63, 248] on link "6:30 - 7:30 pm Adults Beginners No Gi Gracie Elite Dural" at bounding box center [104, 274] width 200 height 52
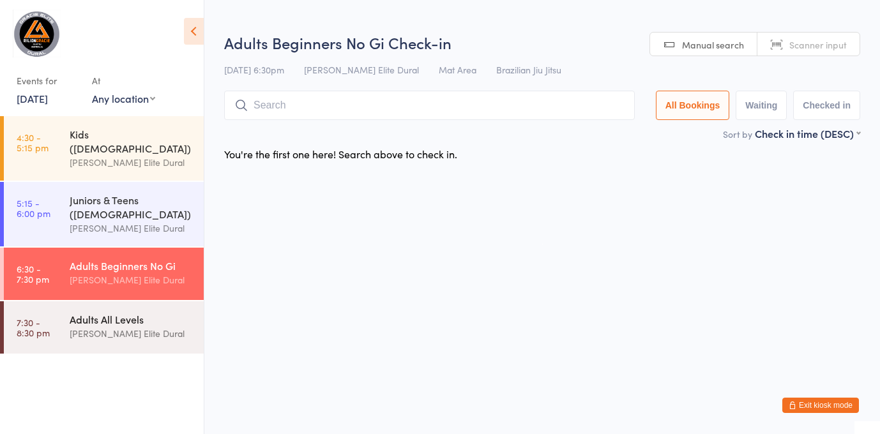
click at [66, 301] on link "7:30 - 8:30 pm Adults All Levels Gracie Elite Dural" at bounding box center [104, 327] width 200 height 52
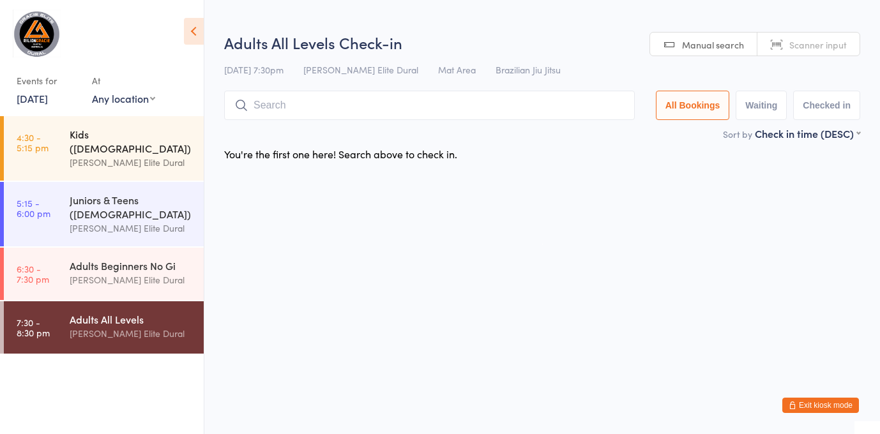
click at [49, 142] on link "4:30 - 5:15 pm Kids (7-9 Years Old) Gracie Elite Dural" at bounding box center [104, 148] width 200 height 65
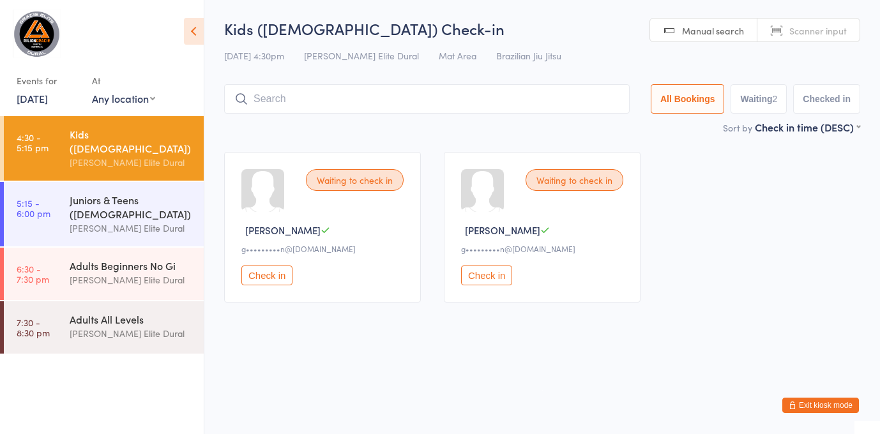
click at [43, 93] on link "14 Oct, 2025" at bounding box center [32, 98] width 31 height 14
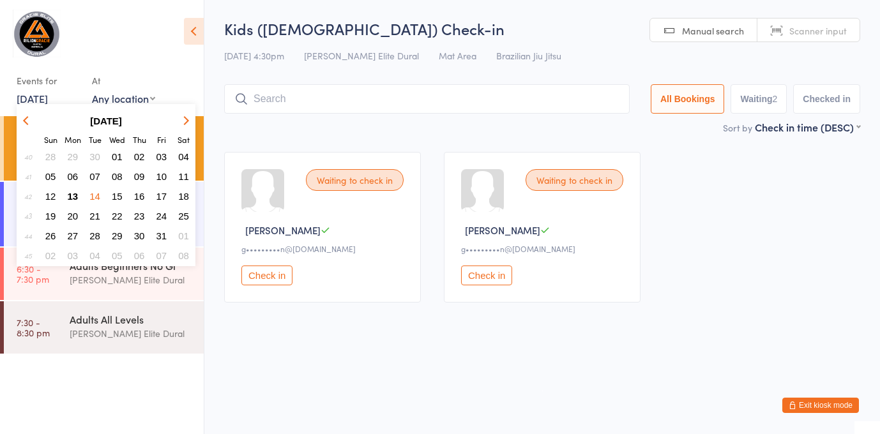
click at [70, 197] on span "13" at bounding box center [73, 196] width 11 height 11
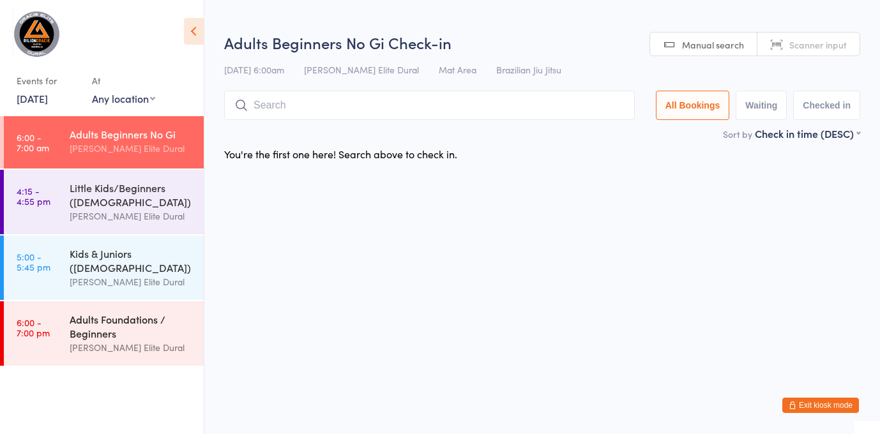
click at [83, 336] on div "Adults Foundations / Beginners" at bounding box center [131, 326] width 123 height 28
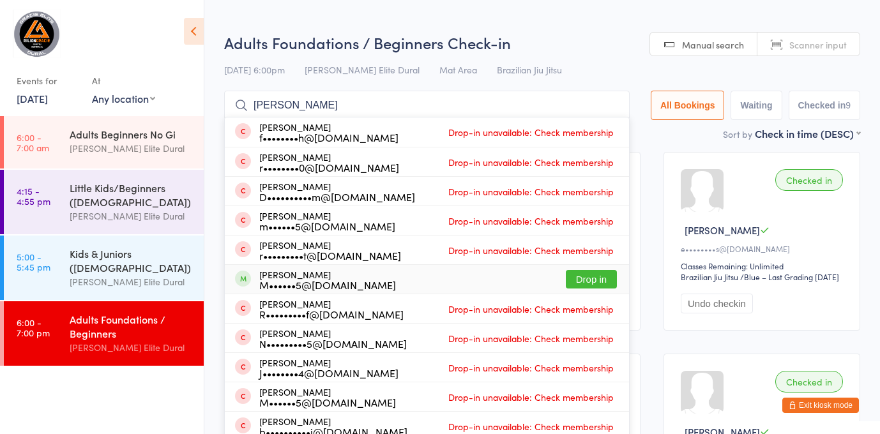
type input "ryan"
click at [404, 281] on div "Martin Ryan M••••••5@me.com Drop in" at bounding box center [427, 279] width 404 height 29
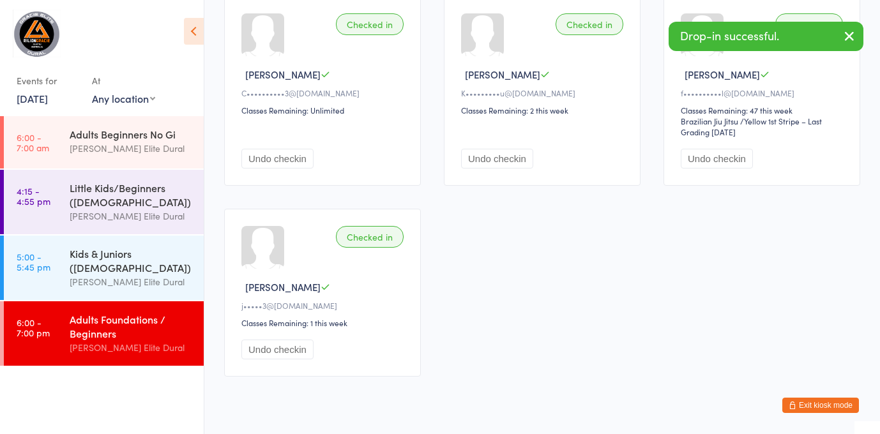
scroll to position [613, 0]
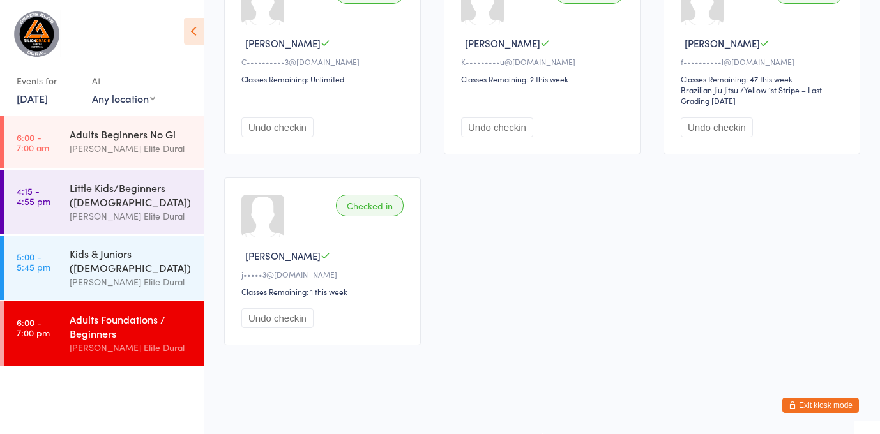
click at [796, 411] on button "Exit kiosk mode" at bounding box center [820, 405] width 77 height 15
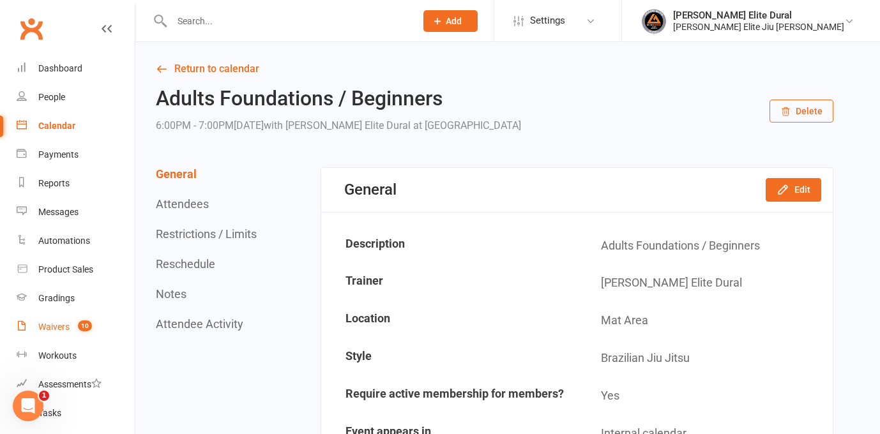
click at [58, 327] on div "Waivers" at bounding box center [53, 327] width 31 height 10
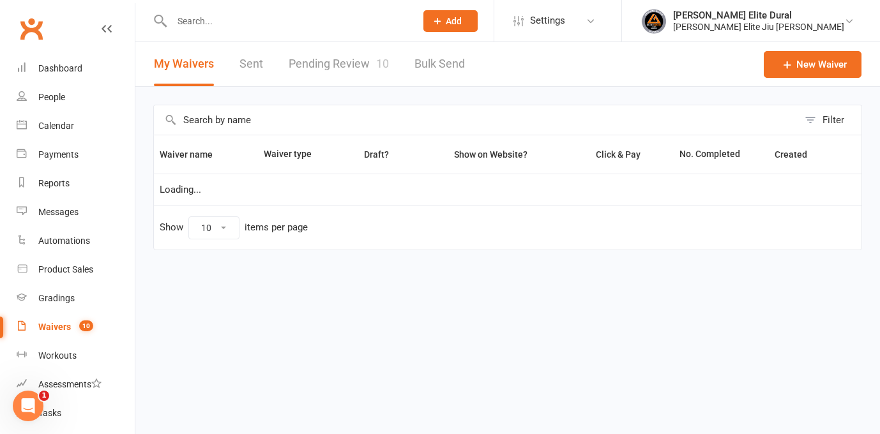
select select "100"
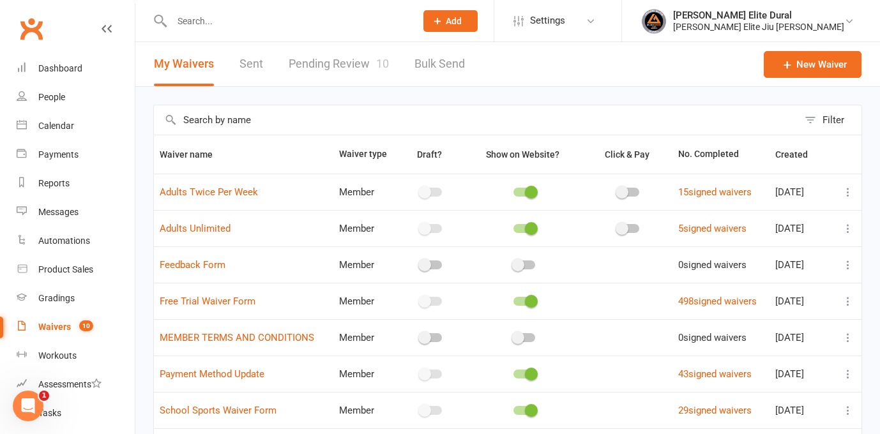
click at [328, 72] on link "Pending Review 10" at bounding box center [339, 64] width 100 height 44
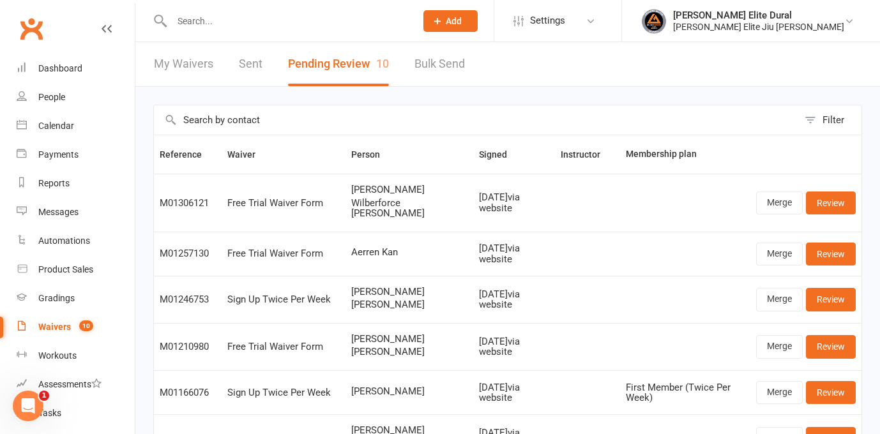
click at [243, 65] on link "Sent" at bounding box center [251, 64] width 24 height 44
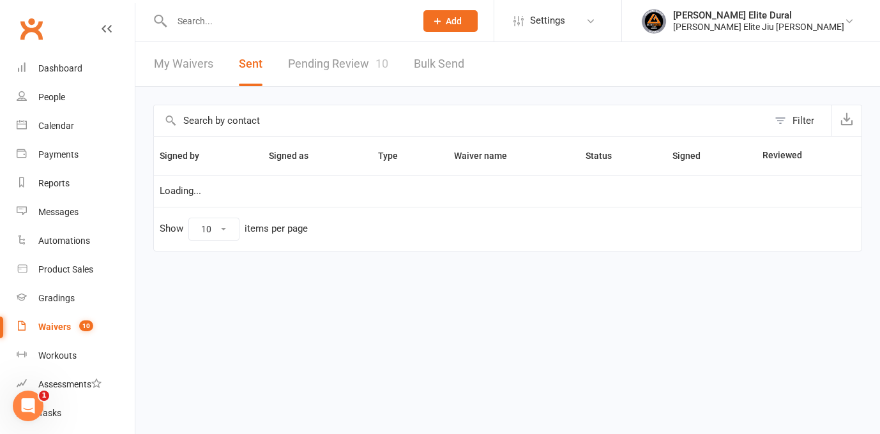
select select "100"
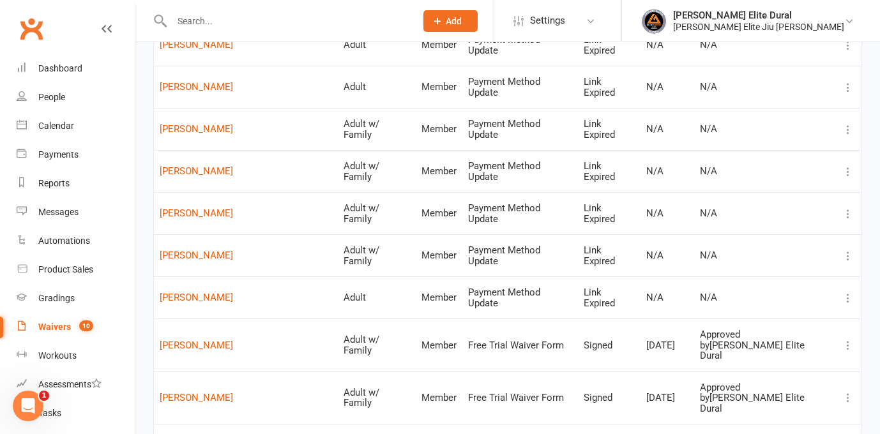
scroll to position [1219, 0]
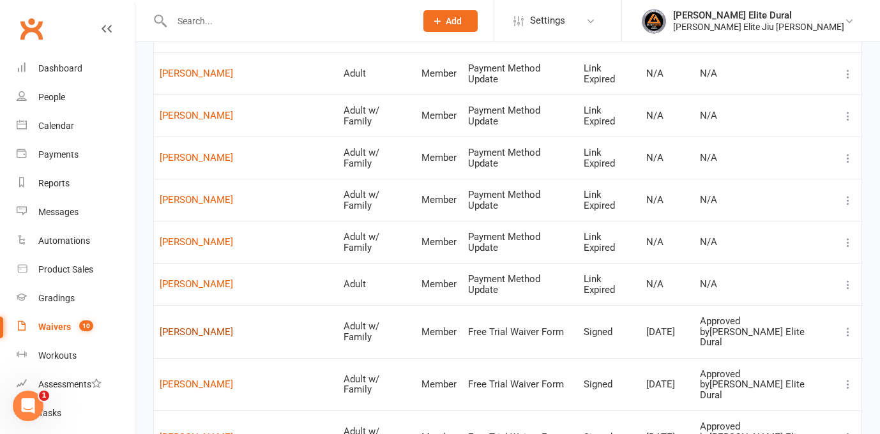
click at [178, 327] on link "[PERSON_NAME]" at bounding box center [246, 332] width 172 height 11
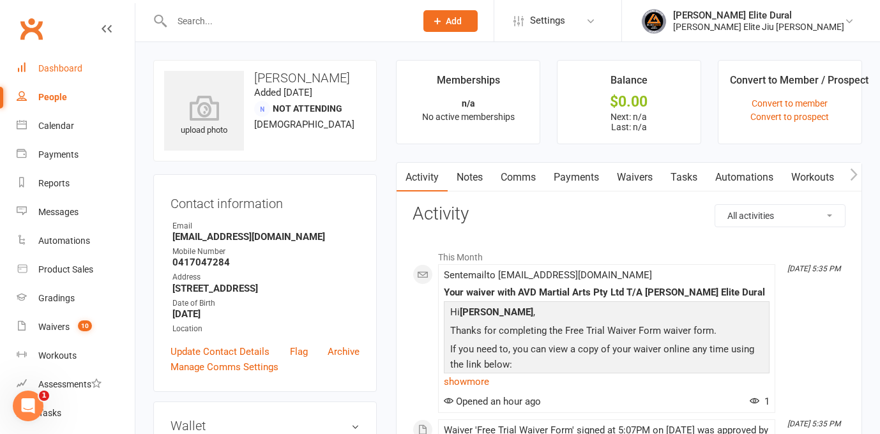
click at [61, 68] on div "Dashboard" at bounding box center [60, 68] width 44 height 10
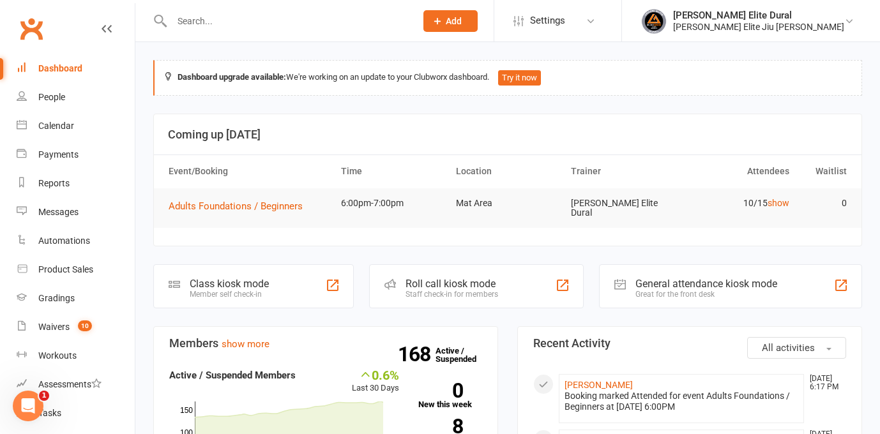
click at [208, 8] on div at bounding box center [280, 21] width 254 height 42
click at [207, 17] on input "text" at bounding box center [287, 21] width 239 height 18
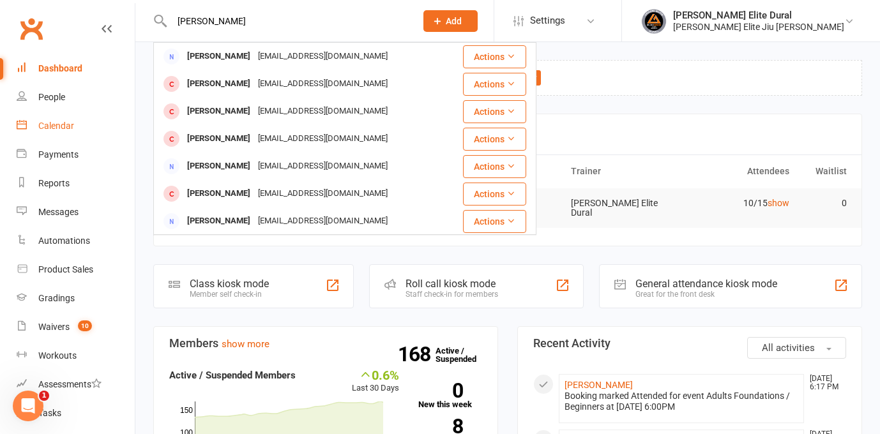
type input "[PERSON_NAME]"
click at [52, 125] on div "Calendar" at bounding box center [56, 126] width 36 height 10
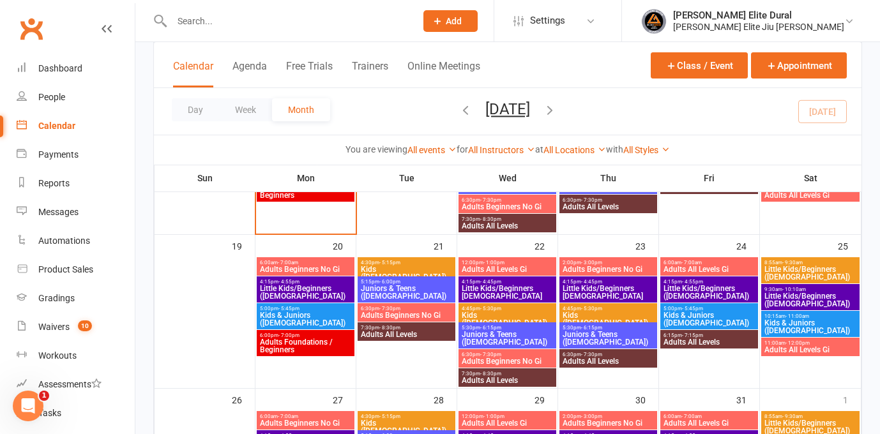
scroll to position [503, 0]
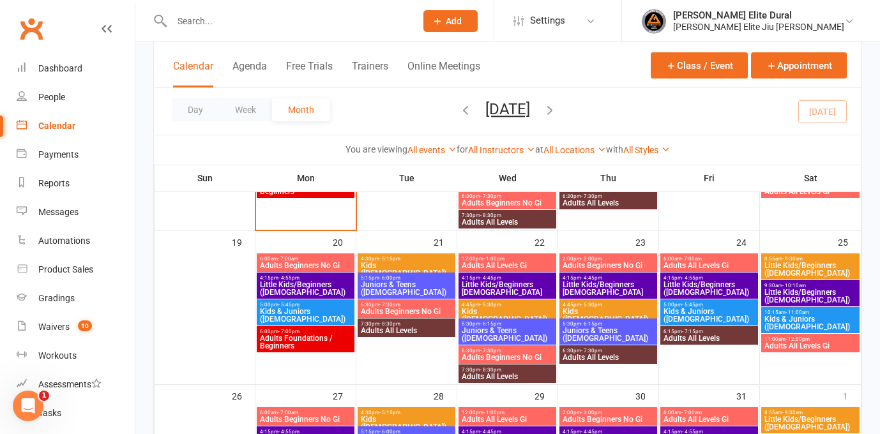
click at [674, 312] on span "Kids & Juniors ([DEMOGRAPHIC_DATA])" at bounding box center [709, 315] width 93 height 15
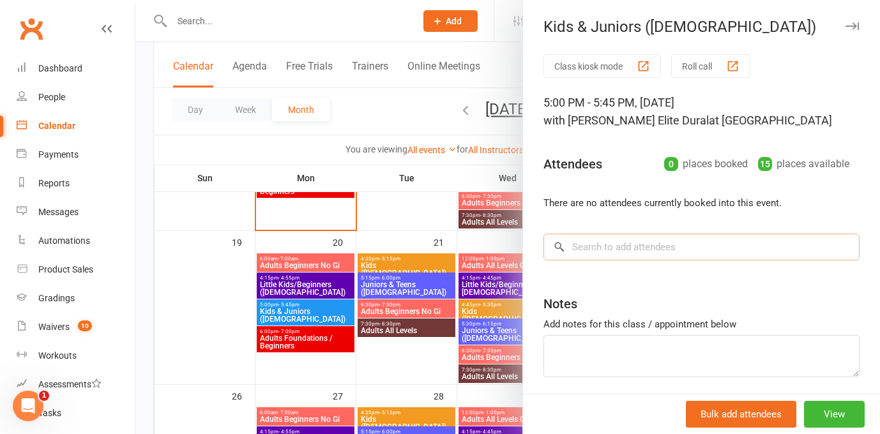
click at [623, 252] on input "search" at bounding box center [702, 247] width 316 height 27
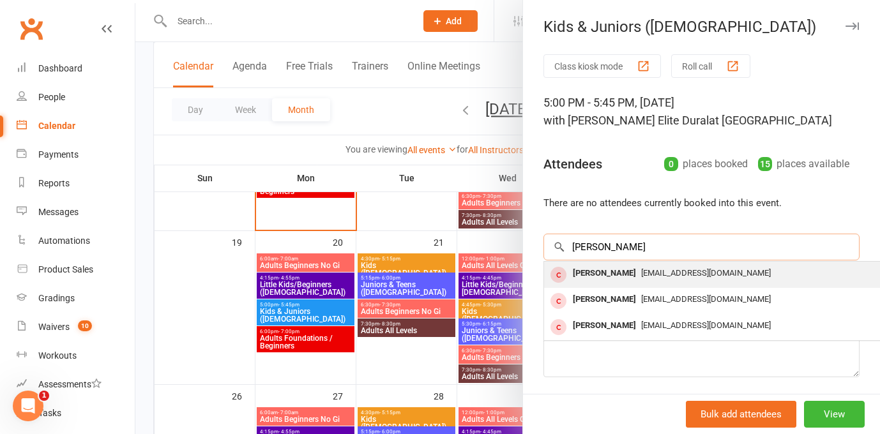
type input "[PERSON_NAME]"
click at [628, 280] on div "[EMAIL_ADDRESS][DOMAIN_NAME]" at bounding box center [735, 273] width 372 height 19
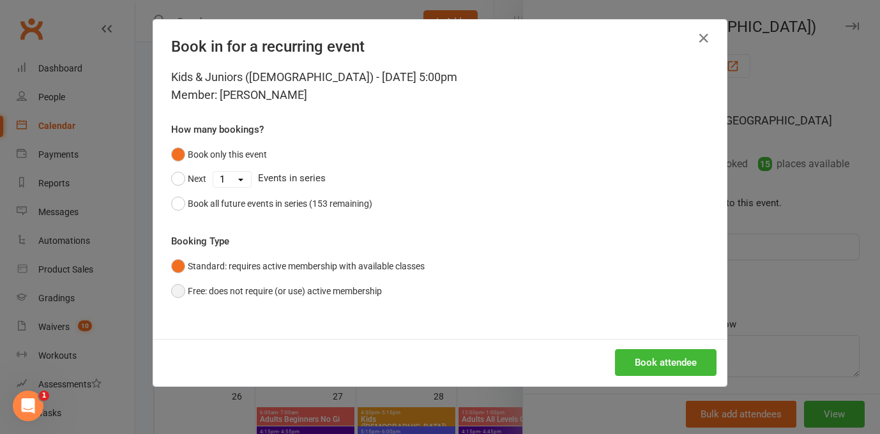
click at [179, 291] on button "Free: does not require (or use) active membership" at bounding box center [276, 291] width 211 height 24
click at [654, 363] on button "Book attendee" at bounding box center [666, 362] width 102 height 27
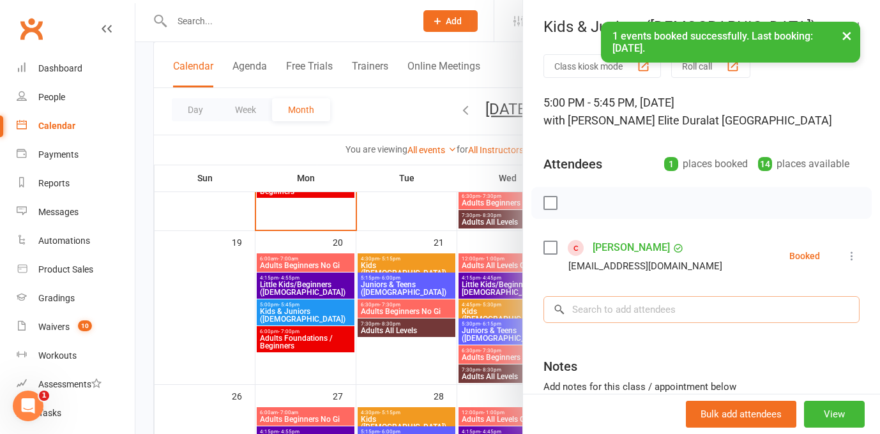
click at [632, 303] on input "search" at bounding box center [702, 309] width 316 height 27
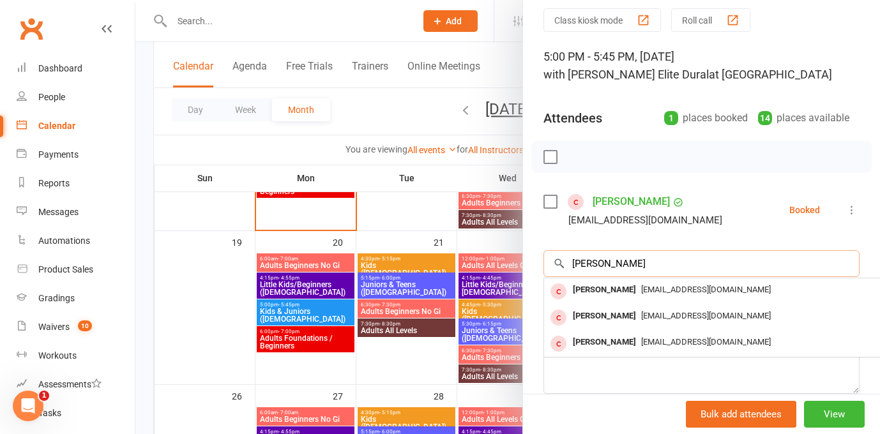
scroll to position [61, 0]
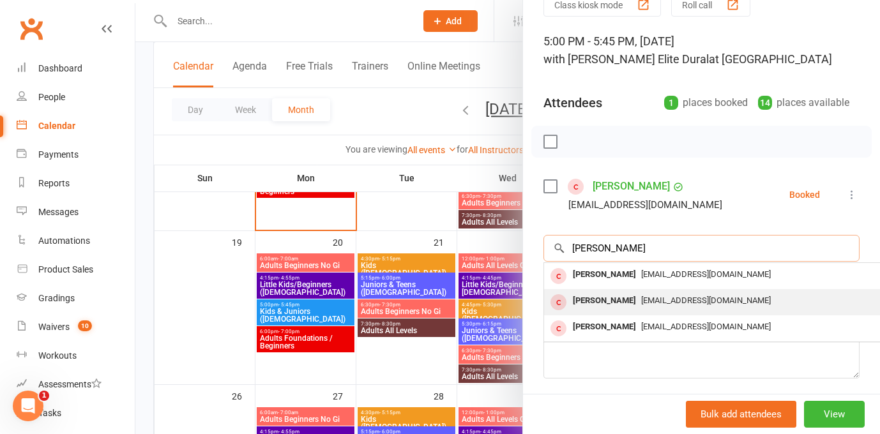
type input "[PERSON_NAME]"
click at [670, 300] on span "[EMAIL_ADDRESS][DOMAIN_NAME]" at bounding box center [706, 301] width 130 height 10
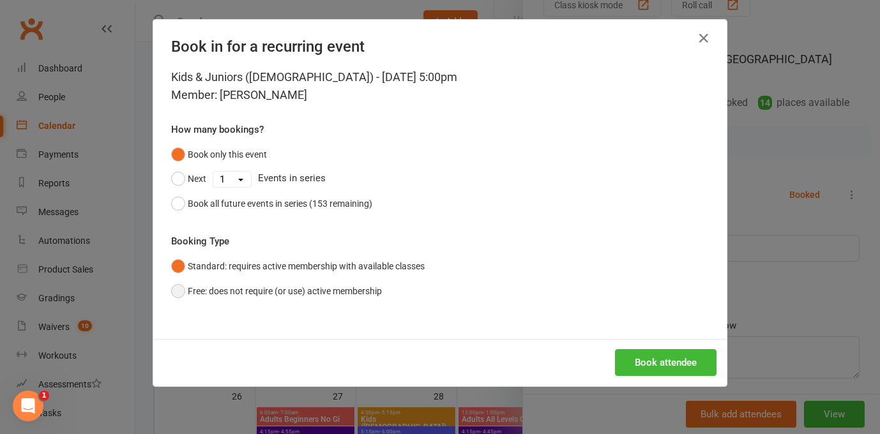
click at [184, 296] on button "Free: does not require (or use) active membership" at bounding box center [276, 291] width 211 height 24
click at [659, 358] on button "Book attendee" at bounding box center [666, 362] width 102 height 27
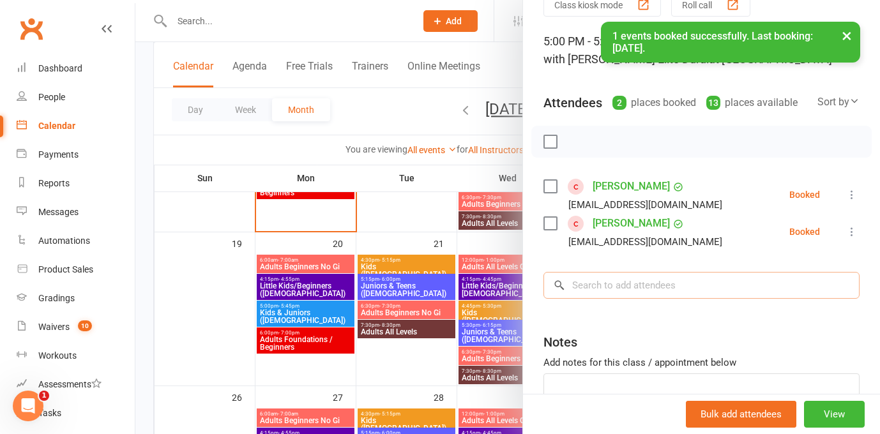
click at [616, 272] on input "search" at bounding box center [702, 285] width 316 height 27
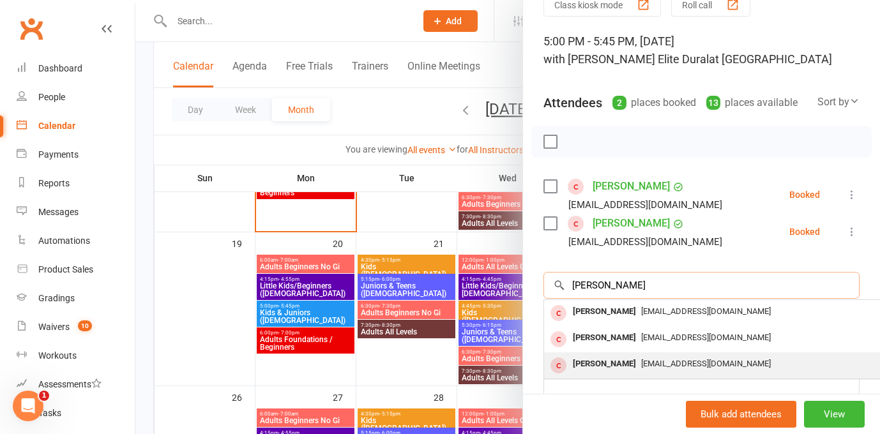
type input "[PERSON_NAME]"
click at [643, 365] on span "[EMAIL_ADDRESS][DOMAIN_NAME]" at bounding box center [706, 364] width 130 height 10
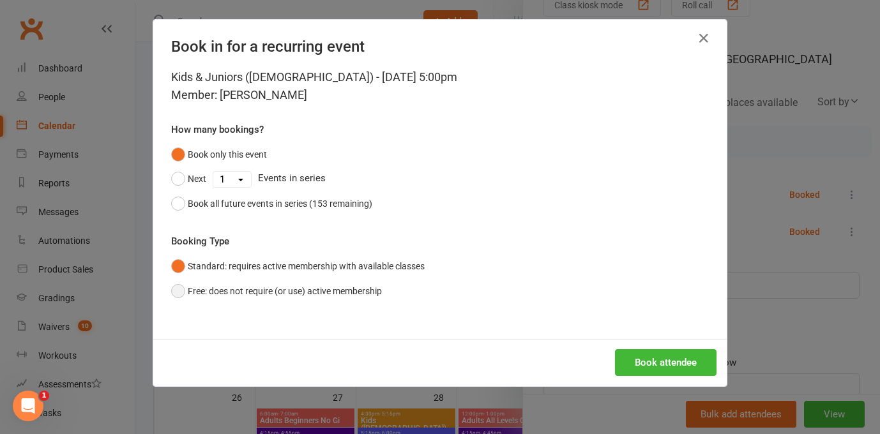
click at [176, 297] on button "Free: does not require (or use) active membership" at bounding box center [276, 291] width 211 height 24
click at [650, 375] on button "Book attendee" at bounding box center [666, 362] width 102 height 27
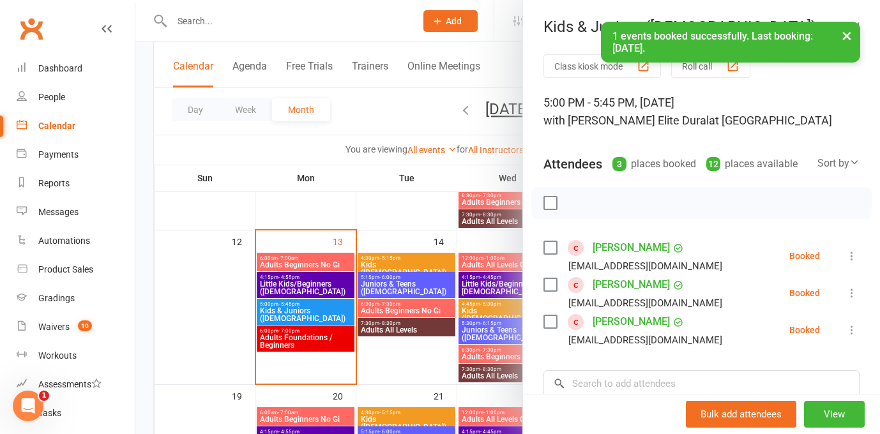
scroll to position [321, 0]
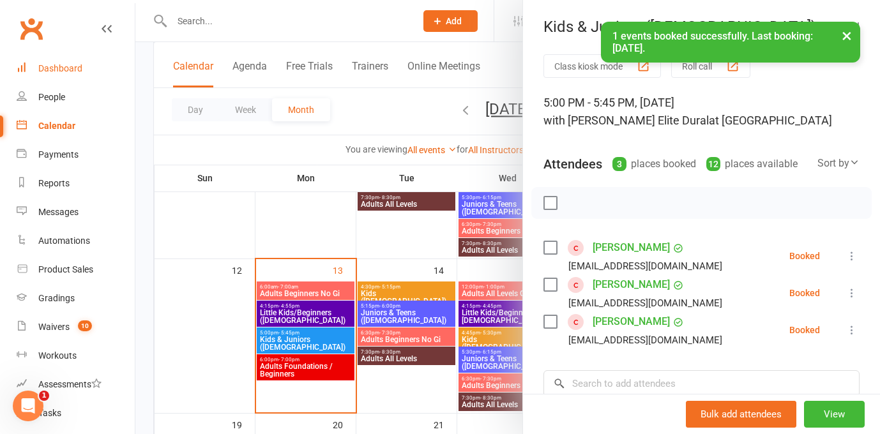
click at [48, 71] on div "Dashboard" at bounding box center [60, 68] width 44 height 10
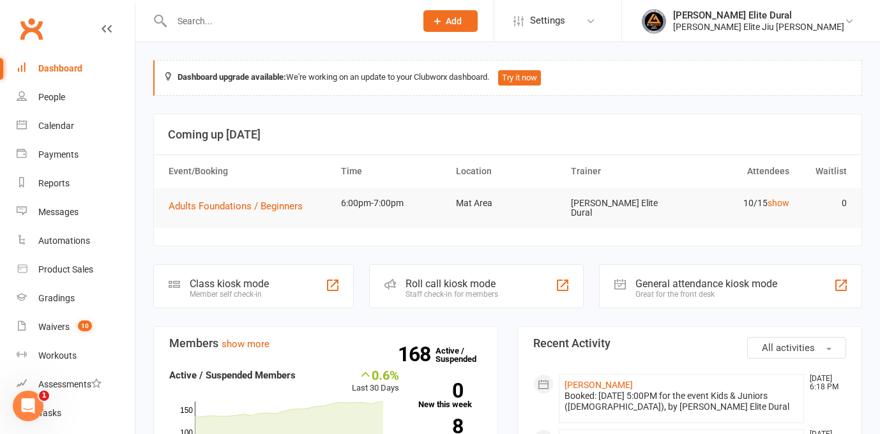
click at [225, 17] on input "text" at bounding box center [287, 21] width 239 height 18
click at [54, 93] on div "People" at bounding box center [51, 97] width 27 height 10
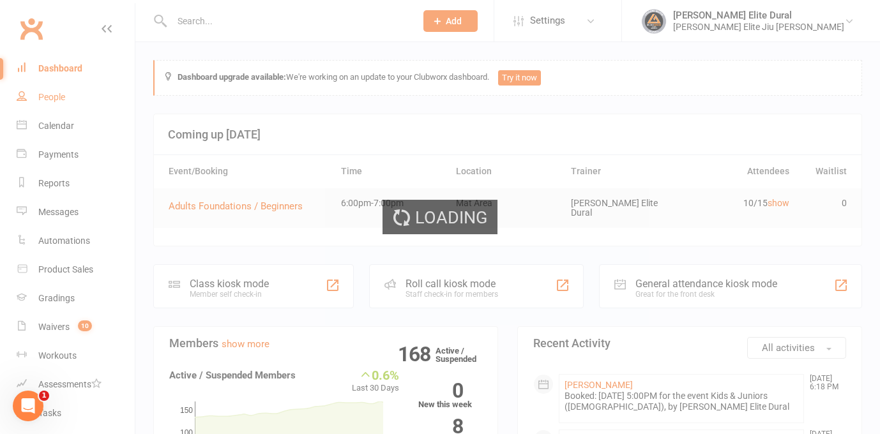
select select "100"
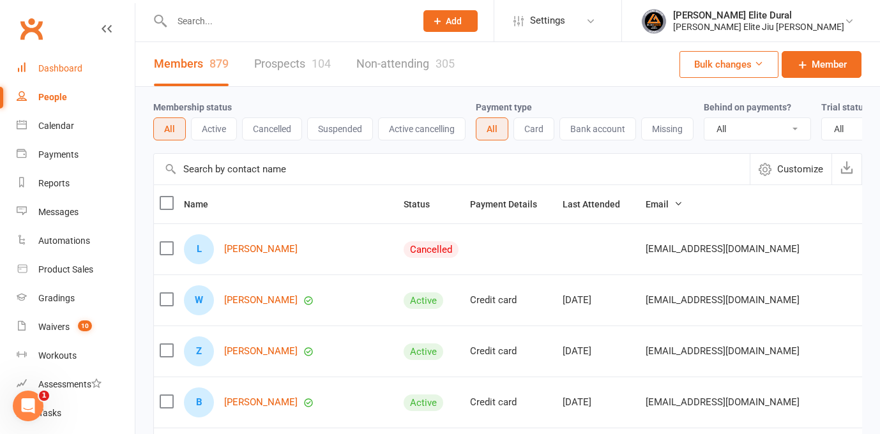
click at [57, 66] on div "Dashboard" at bounding box center [60, 68] width 44 height 10
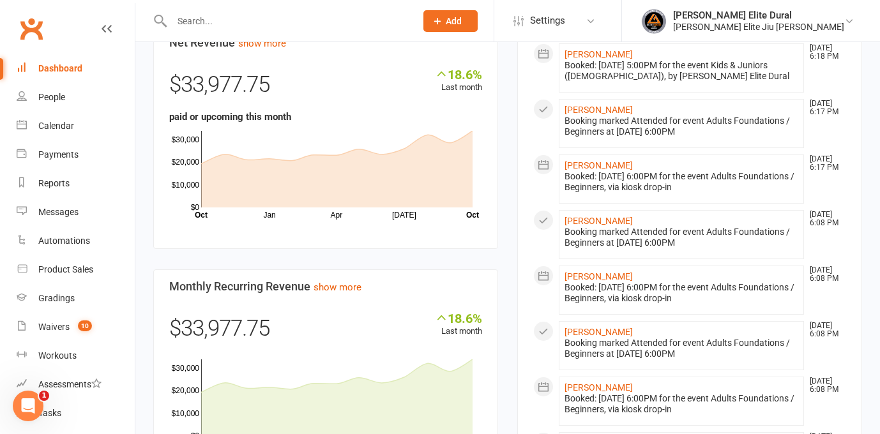
scroll to position [708, 0]
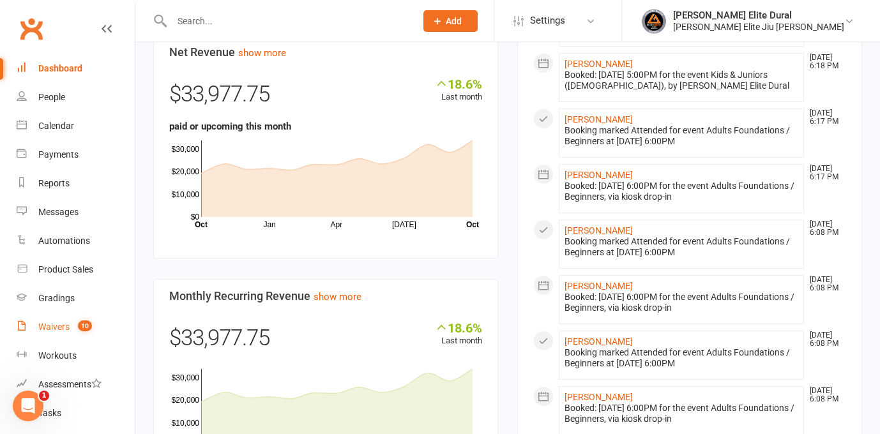
click at [49, 325] on div "Waivers" at bounding box center [53, 327] width 31 height 10
select select "100"
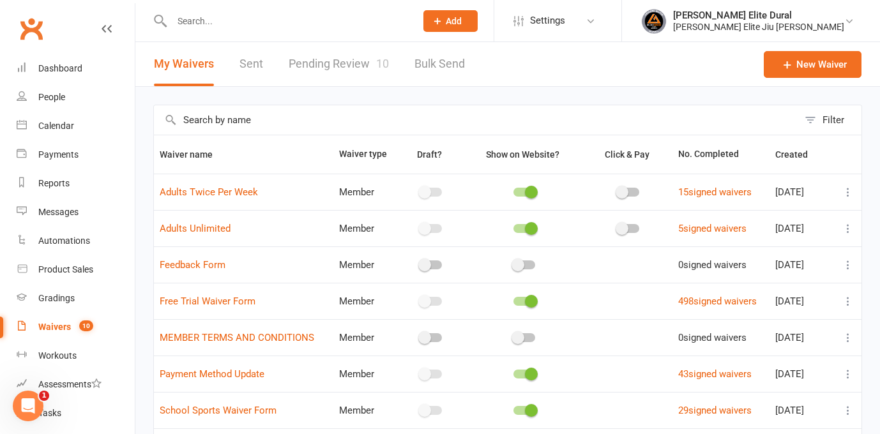
click at [257, 63] on link "Sent" at bounding box center [252, 64] width 24 height 44
select select "100"
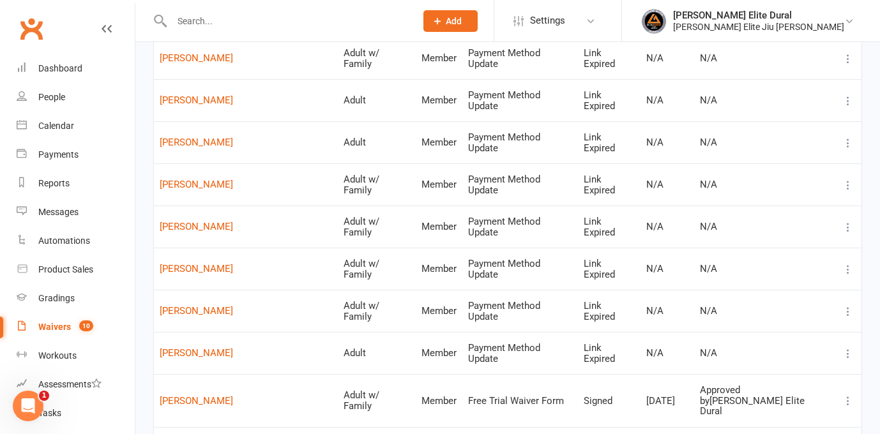
scroll to position [1155, 0]
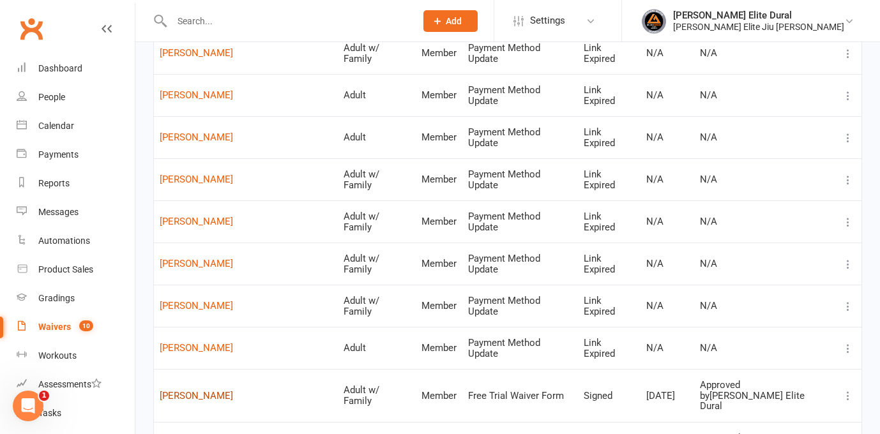
click at [187, 391] on link "[PERSON_NAME]" at bounding box center [246, 396] width 172 height 11
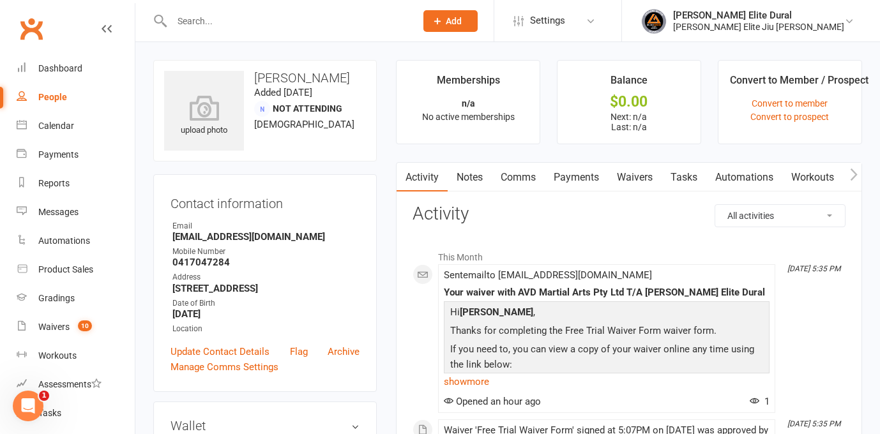
click at [635, 170] on link "Waivers" at bounding box center [635, 177] width 54 height 29
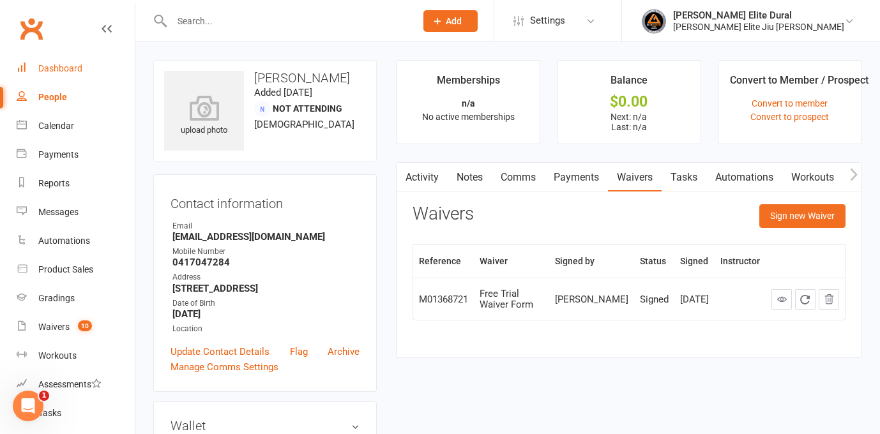
click at [56, 66] on div "Dashboard" at bounding box center [60, 68] width 44 height 10
